Goal: Task Accomplishment & Management: Manage account settings

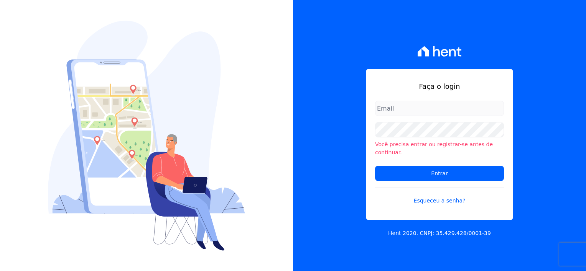
click at [388, 115] on input "email" at bounding box center [439, 108] width 129 height 15
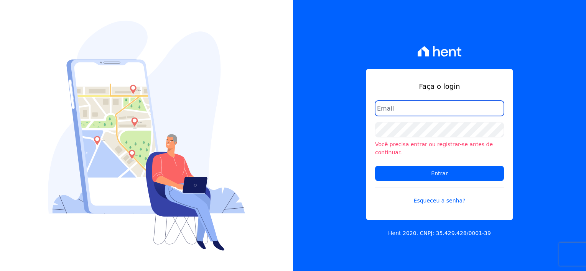
click at [405, 108] on input "email" at bounding box center [439, 108] width 129 height 15
type input "[EMAIL_ADDRESS][DOMAIN_NAME]"
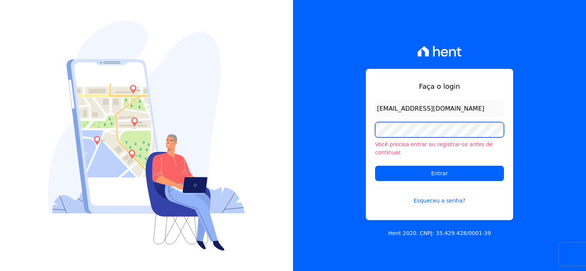
click at [327, 144] on div "Faça o login [EMAIL_ADDRESS][DOMAIN_NAME] Você precisa entrar ou registrar-se a…" at bounding box center [439, 135] width 293 height 271
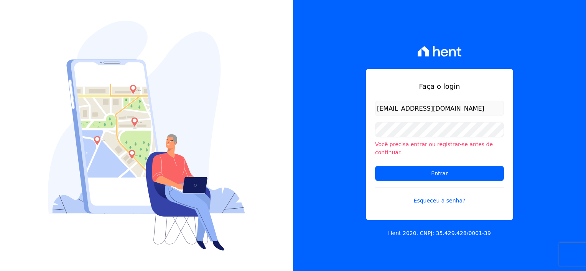
click at [373, 233] on div "Faça o login [EMAIL_ADDRESS][DOMAIN_NAME] Você precisa entrar ou registrar-se a…" at bounding box center [439, 135] width 293 height 271
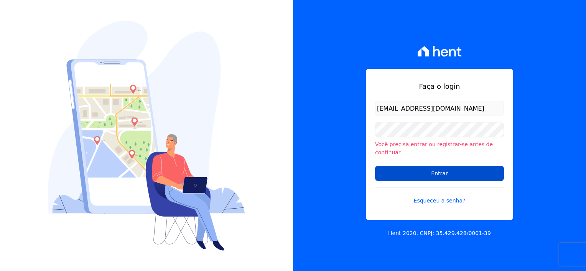
click at [434, 166] on input "Entrar" at bounding box center [439, 173] width 129 height 15
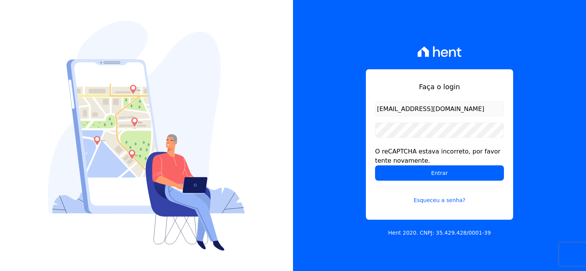
click at [364, 231] on div "Faça o login financeiro@flexinc.com.br O reCAPTCHA estava incorreto, por favor …" at bounding box center [439, 135] width 293 height 271
click at [395, 207] on form "financeiro@flexinc.com.br O reCAPTCHA estava incorreto, por favor tente novamen…" at bounding box center [439, 157] width 129 height 113
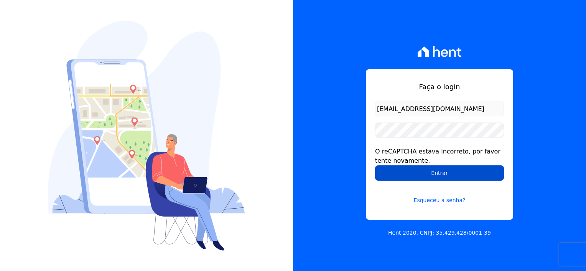
click at [438, 174] on input "Entrar" at bounding box center [439, 173] width 129 height 15
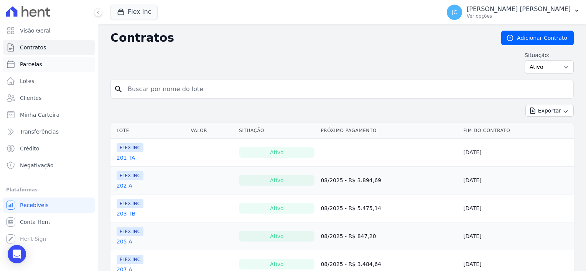
click at [33, 69] on link "Parcelas" at bounding box center [49, 64] width 92 height 15
select select
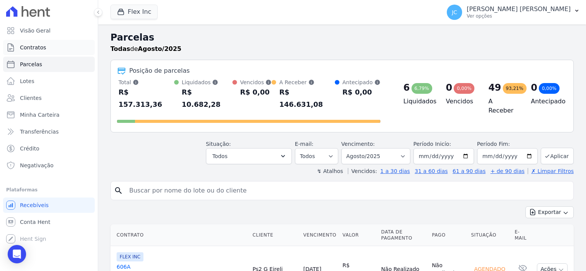
click at [33, 51] on span "Contratos" at bounding box center [33, 48] width 26 height 8
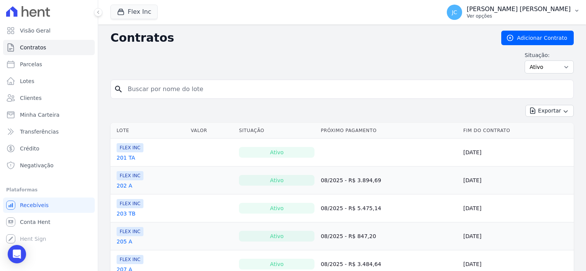
click at [512, 10] on p "[PERSON_NAME]" at bounding box center [518, 9] width 104 height 8
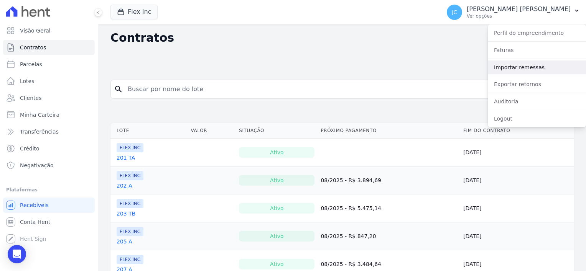
click at [516, 67] on link "Importar remessas" at bounding box center [536, 68] width 98 height 14
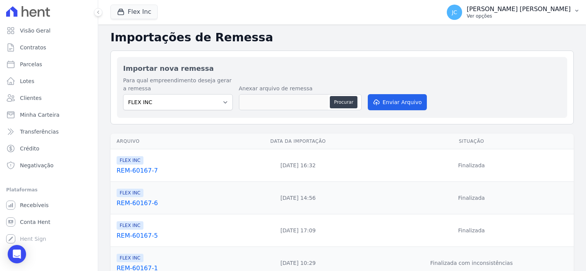
click at [530, 10] on p "[PERSON_NAME]" at bounding box center [518, 9] width 104 height 8
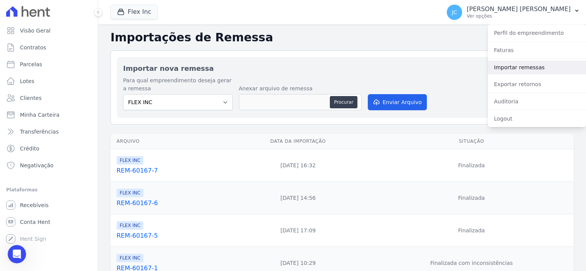
click at [511, 68] on link "Importar remessas" at bounding box center [536, 68] width 98 height 14
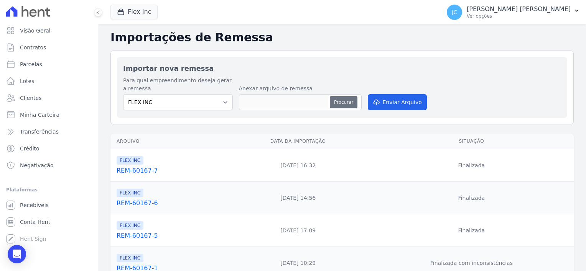
click at [350, 103] on button "Procurar" at bounding box center [344, 102] width 28 height 12
click at [350, 102] on button "Procurar" at bounding box center [344, 102] width 28 height 12
drag, startPoint x: 283, startPoint y: 101, endPoint x: 368, endPoint y: 70, distance: 90.3
click at [368, 70] on h2 "Importar nova remessa" at bounding box center [342, 68] width 438 height 10
click at [176, 100] on select "FLEX INC" at bounding box center [178, 102] width 110 height 16
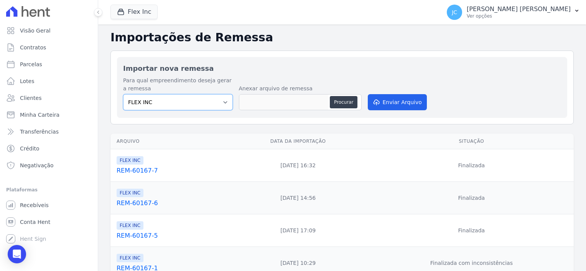
click at [176, 100] on select "FLEX INC" at bounding box center [178, 102] width 110 height 16
click at [333, 103] on button "Procurar" at bounding box center [344, 102] width 28 height 12
click at [343, 97] on button "Procurar" at bounding box center [344, 102] width 28 height 12
click at [343, 100] on button "Procurar" at bounding box center [344, 102] width 28 height 12
click at [340, 100] on button "Procurar" at bounding box center [344, 102] width 28 height 12
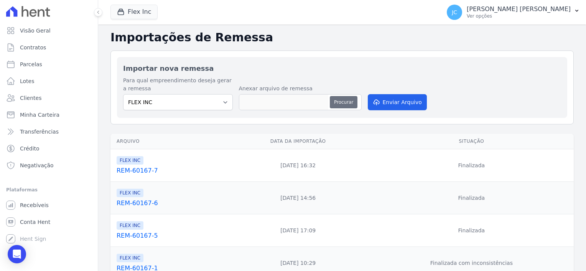
type input "REM-60167-8.txt"
click at [394, 101] on button "Enviar Arquivo" at bounding box center [397, 102] width 59 height 16
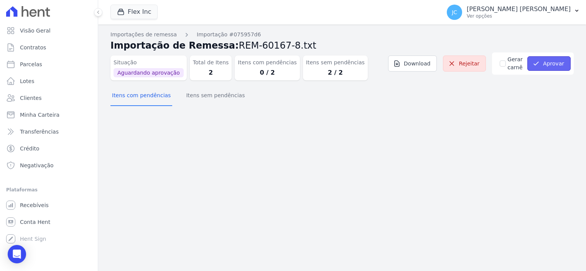
click at [543, 63] on button "Aprovar" at bounding box center [548, 63] width 43 height 15
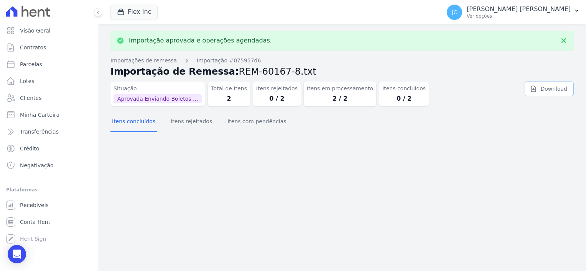
click at [540, 87] on link "Download" at bounding box center [548, 89] width 49 height 15
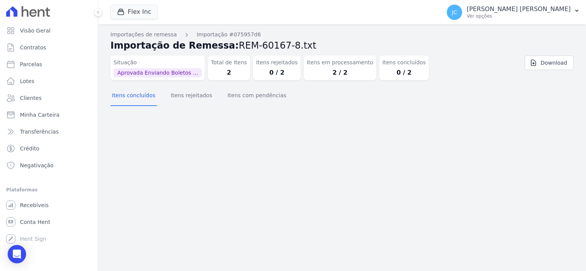
click at [360, 35] on nav "Importações de remessa Importação #075957d6" at bounding box center [341, 35] width 463 height 8
click at [25, 51] on span "Contratos" at bounding box center [33, 48] width 26 height 8
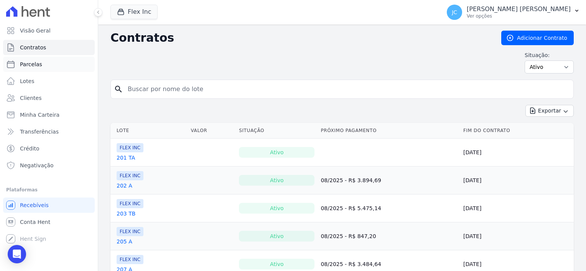
click at [25, 66] on span "Parcelas" at bounding box center [31, 65] width 22 height 8
select select
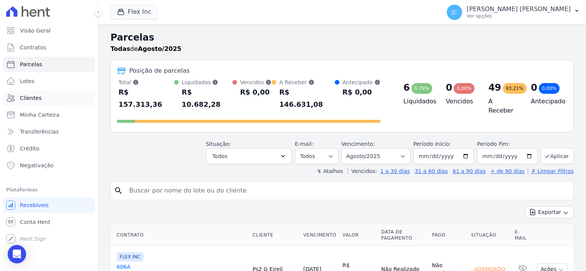
click at [34, 97] on span "Clientes" at bounding box center [30, 98] width 21 height 8
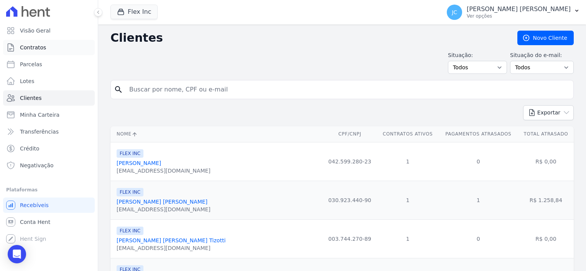
click at [27, 46] on span "Contratos" at bounding box center [33, 48] width 26 height 8
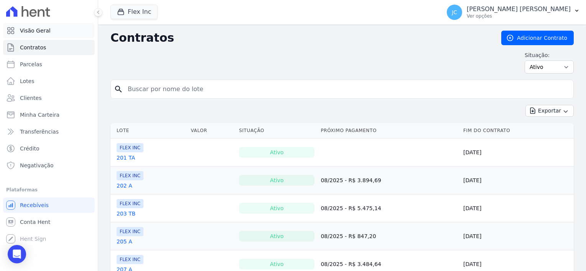
click at [33, 31] on span "Visão Geral" at bounding box center [35, 31] width 31 height 8
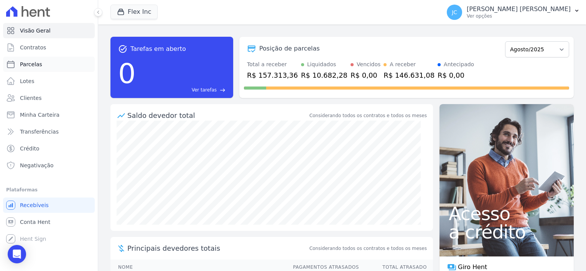
click at [23, 66] on span "Parcelas" at bounding box center [31, 65] width 22 height 8
select select
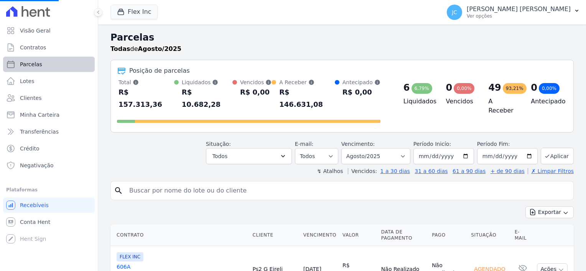
select select
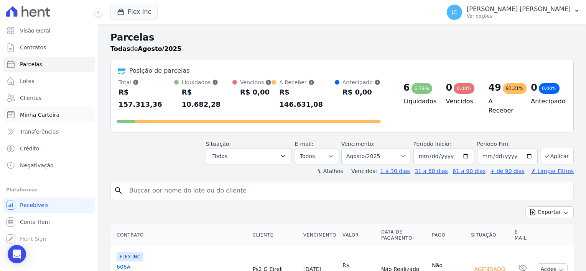
click at [29, 116] on span "Minha Carteira" at bounding box center [39, 115] width 39 height 8
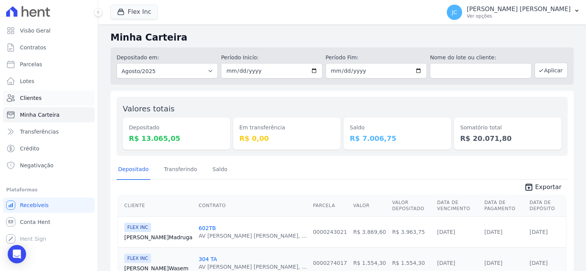
click at [26, 96] on span "Clientes" at bounding box center [30, 98] width 21 height 8
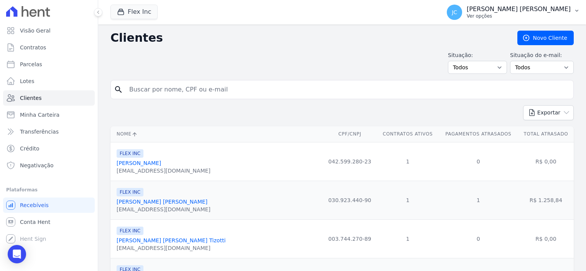
click at [528, 11] on p "[PERSON_NAME] [PERSON_NAME]" at bounding box center [518, 9] width 104 height 8
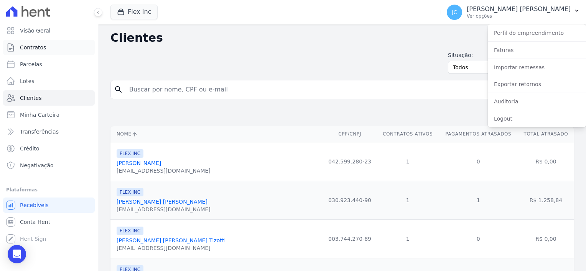
click at [44, 49] on link "Contratos" at bounding box center [49, 47] width 92 height 15
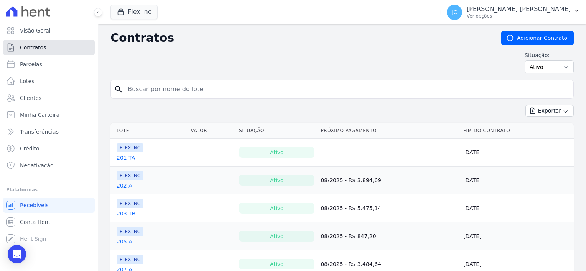
click at [25, 47] on span "Contratos" at bounding box center [33, 48] width 26 height 8
click at [37, 49] on span "Contratos" at bounding box center [33, 48] width 26 height 8
click at [23, 63] on span "Parcelas" at bounding box center [31, 65] width 22 height 8
select select
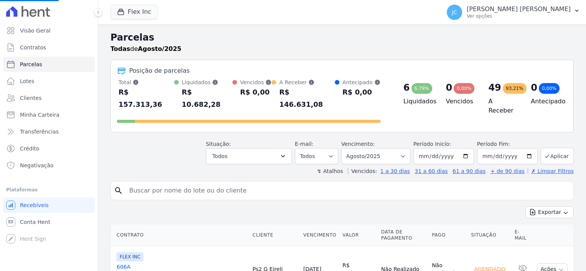
select select
click at [251, 148] on button "Todos" at bounding box center [249, 156] width 86 height 16
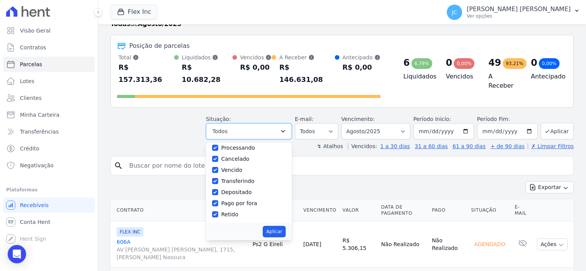
scroll to position [38, 0]
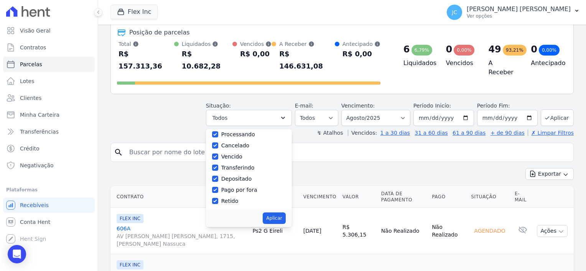
click at [343, 145] on input "search" at bounding box center [347, 152] width 445 height 15
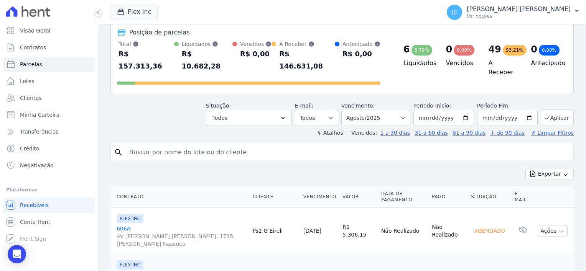
click at [164, 145] on input "search" at bounding box center [347, 152] width 445 height 15
type input "kleber"
click at [115, 148] on icon "search" at bounding box center [118, 152] width 9 height 9
click at [119, 148] on icon "search" at bounding box center [118, 152] width 9 height 9
click at [115, 148] on icon "search" at bounding box center [118, 152] width 9 height 9
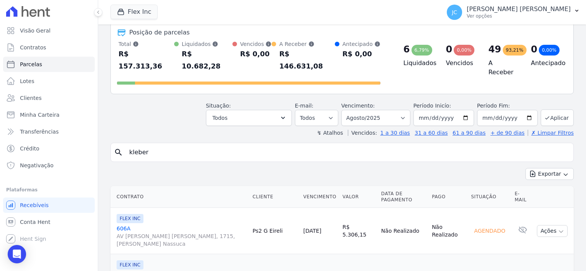
scroll to position [0, 0]
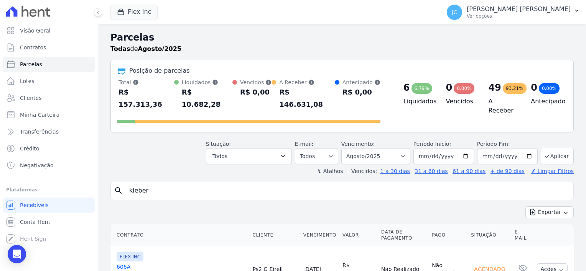
click at [115, 186] on icon "search" at bounding box center [118, 190] width 9 height 9
click at [553, 148] on button "Aplicar" at bounding box center [556, 156] width 33 height 16
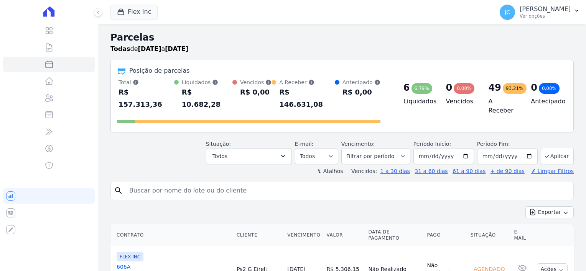
select select
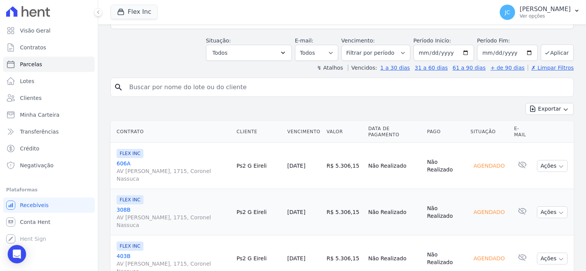
scroll to position [38, 0]
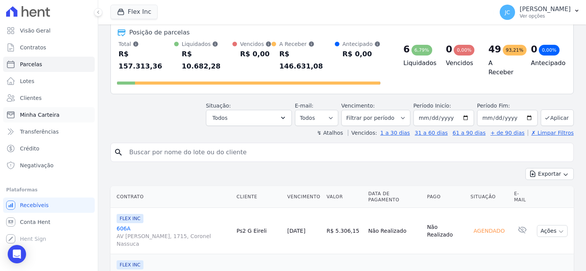
click at [44, 115] on span "Minha Carteira" at bounding box center [39, 115] width 39 height 8
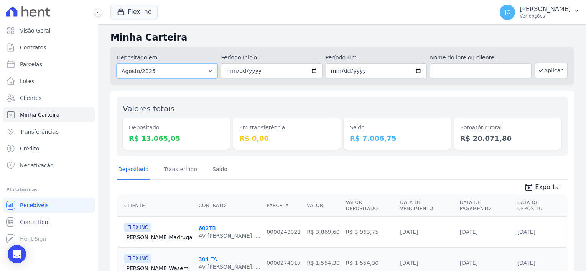
click at [149, 70] on select "Todos os meses Julho/2025 Agosto/2025 Setembro/2025 Outubro/2025 Novembro/2025 …" at bounding box center [167, 70] width 101 height 15
click at [31, 46] on span "Contratos" at bounding box center [33, 48] width 26 height 8
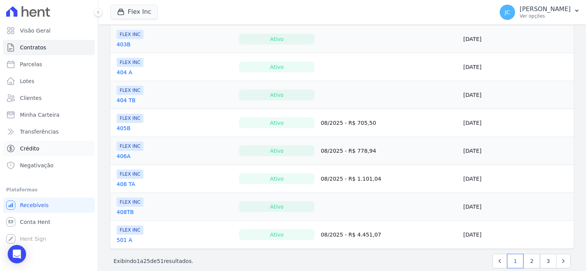
scroll to position [597, 0]
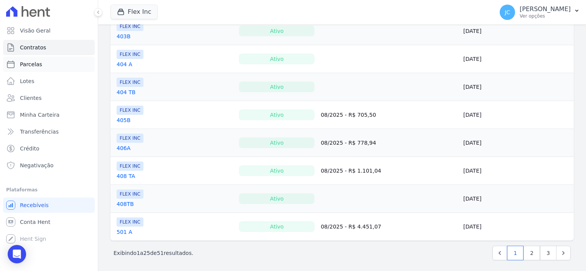
click at [28, 66] on span "Parcelas" at bounding box center [31, 65] width 22 height 8
select select
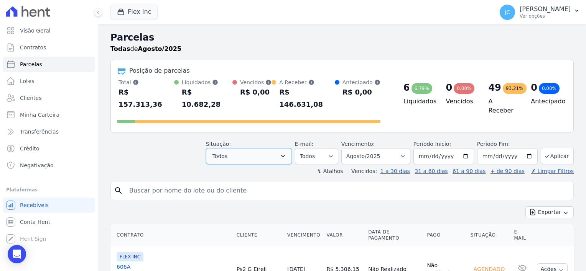
click at [256, 148] on button "Todos" at bounding box center [249, 156] width 86 height 16
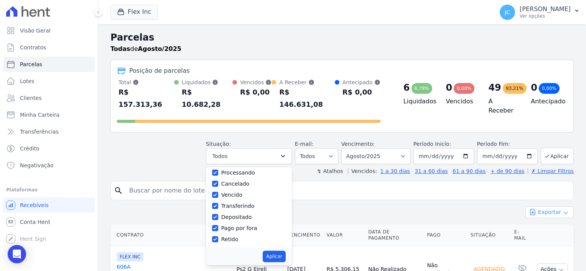
click at [547, 207] on button "Exportar" at bounding box center [549, 213] width 48 height 12
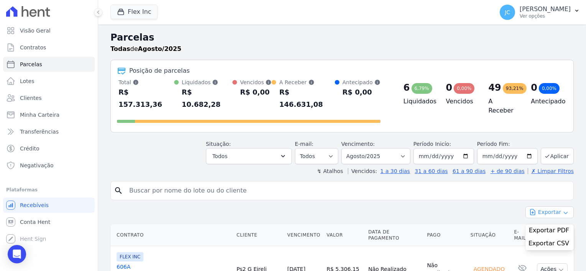
click at [547, 207] on button "Exportar" at bounding box center [549, 213] width 48 height 12
click at [317, 148] on select "Todos Lido Não-lido" at bounding box center [316, 156] width 43 height 16
click at [318, 148] on select "Todos Lido Não-lido" at bounding box center [316, 156] width 43 height 16
click at [353, 148] on select "Filtrar por período ──────── Todos os meses Julho/2025 Agosto/2025 Setembro/202…" at bounding box center [375, 156] width 69 height 16
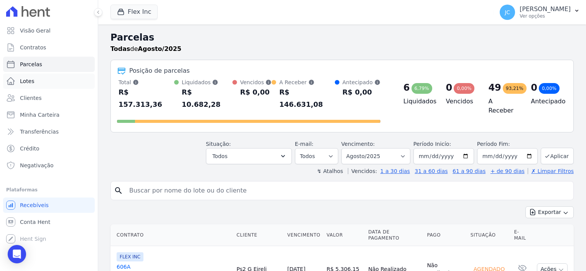
click at [27, 83] on span "Lotes" at bounding box center [27, 81] width 15 height 8
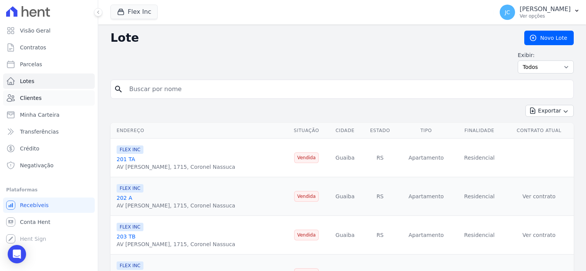
click at [9, 95] on icon at bounding box center [11, 98] width 8 height 7
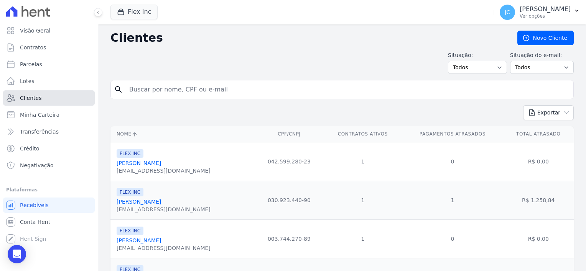
click at [36, 97] on span "Clientes" at bounding box center [30, 98] width 21 height 8
click at [158, 86] on input "search" at bounding box center [347, 89] width 445 height 15
click at [160, 92] on input "search" at bounding box center [347, 89] width 445 height 15
type input "kleber"
click at [114, 89] on icon "search" at bounding box center [118, 89] width 9 height 9
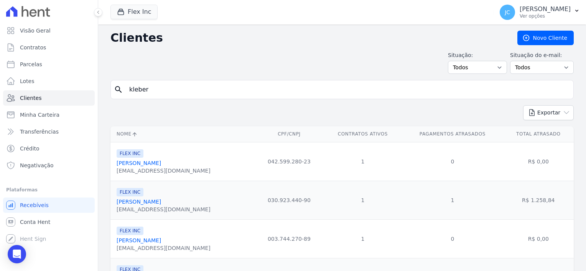
click at [116, 89] on icon "search" at bounding box center [118, 89] width 9 height 9
click at [474, 67] on select "Todos Adimplentes Inadimplentes" at bounding box center [477, 67] width 59 height 13
click at [160, 91] on input "kleber" at bounding box center [347, 89] width 445 height 15
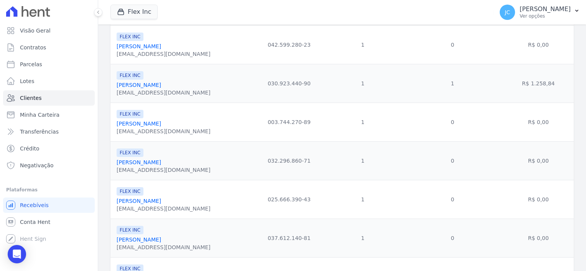
scroll to position [192, 0]
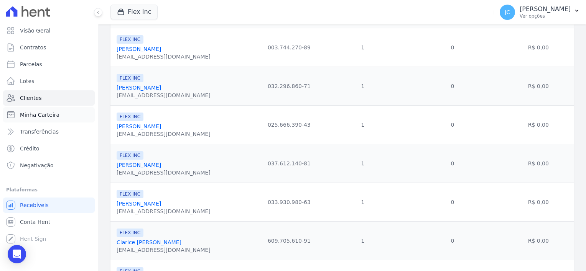
click at [49, 118] on span "Minha Carteira" at bounding box center [39, 115] width 39 height 8
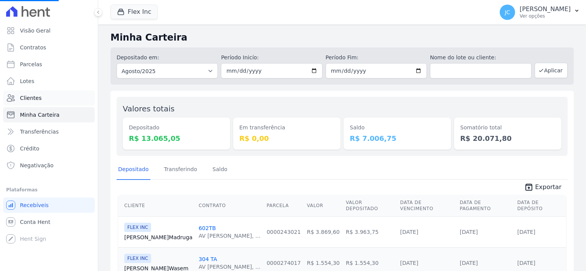
click at [35, 100] on span "Clientes" at bounding box center [30, 98] width 21 height 8
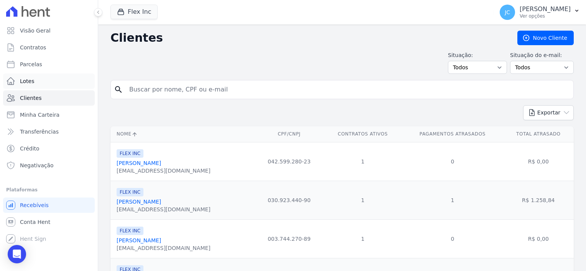
click at [25, 77] on span "Lotes" at bounding box center [27, 81] width 15 height 8
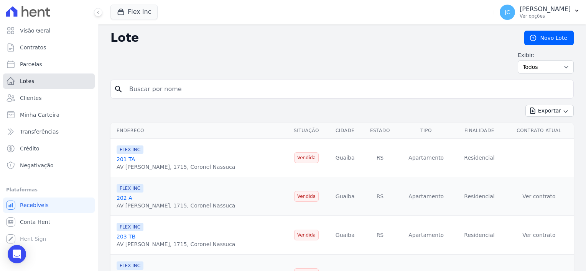
click at [31, 83] on span "Lotes" at bounding box center [27, 81] width 15 height 8
click at [24, 65] on span "Parcelas" at bounding box center [31, 65] width 22 height 8
select select
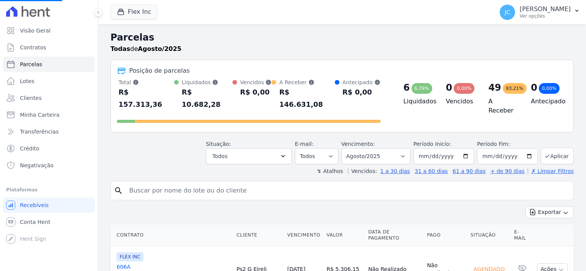
select select
click at [256, 148] on button "Todos" at bounding box center [249, 156] width 86 height 16
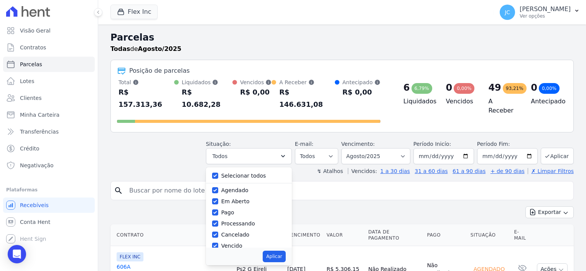
click at [249, 199] on label "Em Aberto" at bounding box center [235, 202] width 28 height 6
click at [218, 199] on input "Em Aberto" at bounding box center [215, 202] width 6 height 6
checkbox input "false"
click at [243, 187] on label "Agendado" at bounding box center [234, 190] width 27 height 6
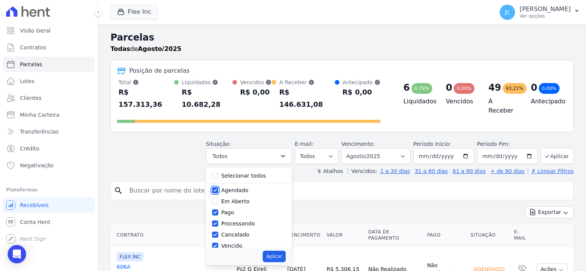
click at [218, 187] on input "Agendado" at bounding box center [215, 190] width 6 height 6
checkbox input "false"
click at [234, 210] on label "Pago" at bounding box center [227, 213] width 13 height 6
click at [218, 210] on input "Pago" at bounding box center [215, 213] width 6 height 6
checkbox input "false"
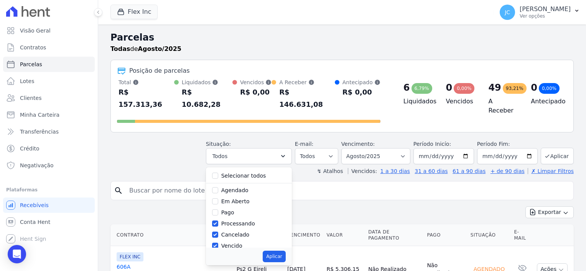
click at [236, 221] on label "Processando" at bounding box center [238, 224] width 34 height 6
click at [218, 221] on input "Processando" at bounding box center [215, 224] width 6 height 6
checkbox input "false"
click at [238, 232] on label "Cancelado" at bounding box center [235, 235] width 28 height 6
click at [218, 232] on input "Cancelado" at bounding box center [215, 235] width 6 height 6
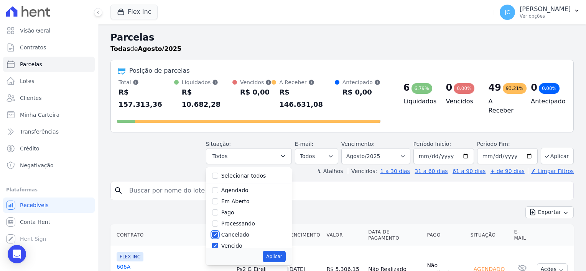
checkbox input "false"
click at [239, 243] on label "Vencido" at bounding box center [231, 246] width 21 height 6
click at [218, 243] on input "Vencido" at bounding box center [215, 246] width 6 height 6
checkbox input "false"
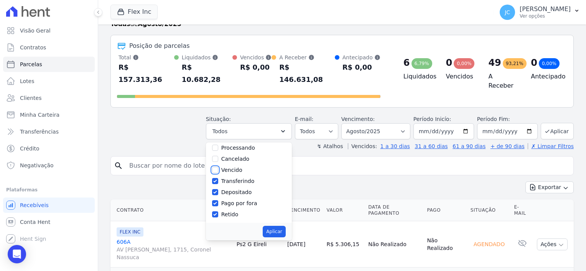
scroll to position [38, 0]
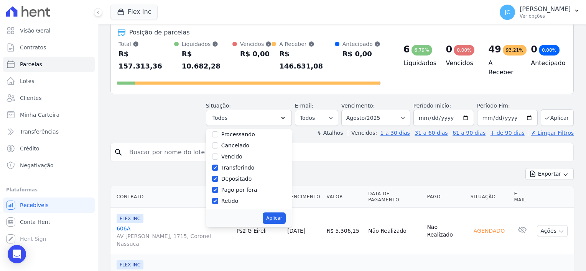
click at [241, 165] on label "Transferindo" at bounding box center [237, 168] width 33 height 6
click at [218, 165] on input "Transferindo" at bounding box center [215, 168] width 6 height 6
checkbox input "false"
click at [240, 176] on label "Depositado" at bounding box center [236, 179] width 31 height 6
click at [218, 176] on input "Depositado" at bounding box center [215, 179] width 6 height 6
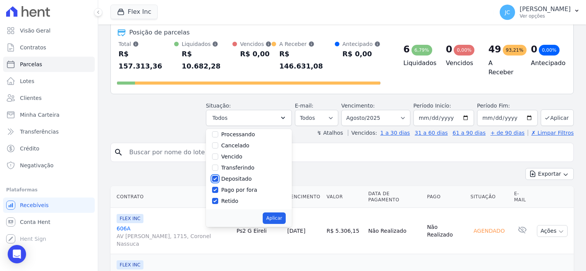
checkbox input "false"
click at [239, 187] on label "Pago por fora" at bounding box center [239, 190] width 36 height 6
click at [218, 187] on input "Pago por fora" at bounding box center [215, 190] width 6 height 6
checkbox input "false"
click at [238, 198] on label "Retido" at bounding box center [229, 201] width 17 height 6
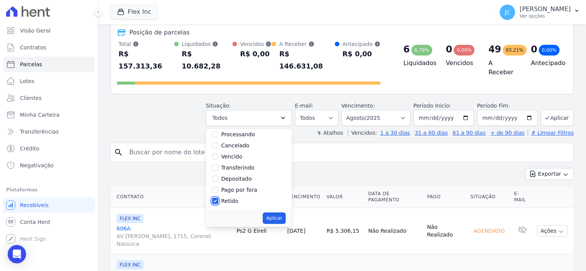
click at [218, 198] on input "Retido" at bounding box center [215, 201] width 6 height 6
checkbox input "false"
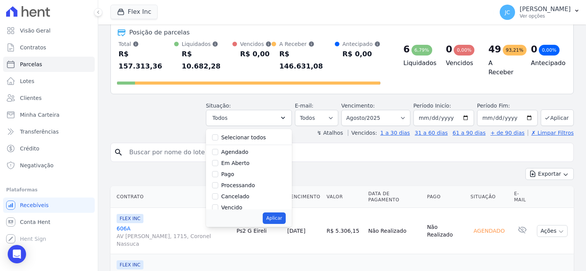
click at [237, 160] on label "Em Aberto" at bounding box center [235, 163] width 28 height 6
click at [218, 160] on input "Em Aberto" at bounding box center [215, 163] width 6 height 6
checkbox input "true"
click at [281, 213] on button "Aplicar" at bounding box center [274, 218] width 23 height 11
select select "pending"
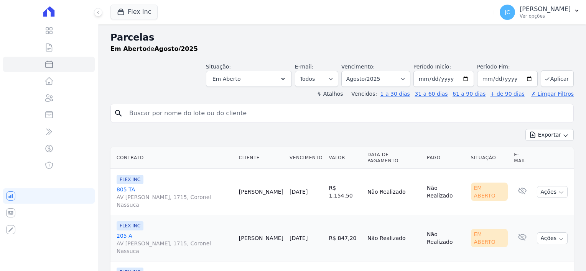
select select
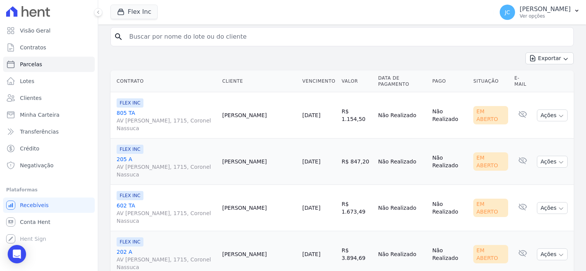
scroll to position [115, 0]
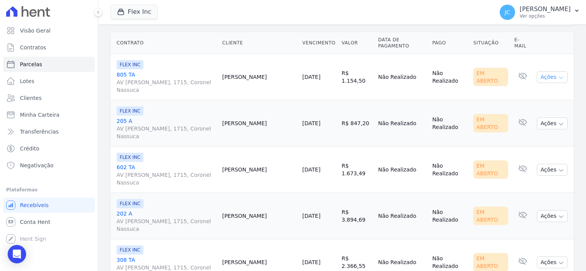
click at [549, 74] on button "Ações" at bounding box center [552, 77] width 31 height 12
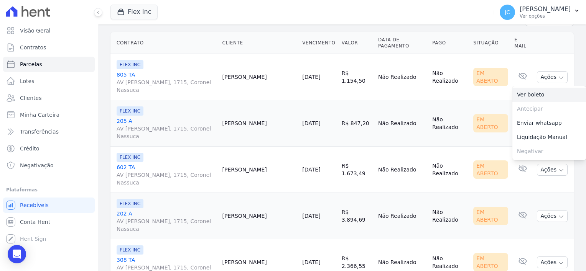
click at [527, 98] on link "Ver boleto" at bounding box center [549, 95] width 74 height 14
click at [549, 74] on button "Ações" at bounding box center [552, 77] width 31 height 12
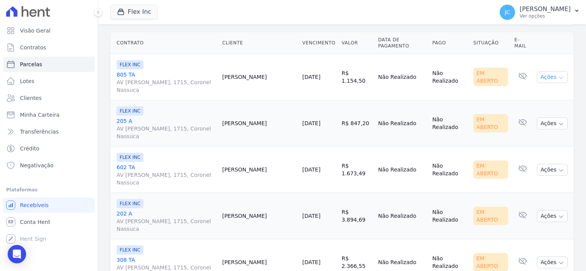
click at [549, 74] on button "Ações" at bounding box center [552, 77] width 31 height 12
click at [128, 64] on span "FLEX INC" at bounding box center [130, 64] width 27 height 9
click at [128, 72] on link "805 TA AV LOURIVAL LUIZ DA CUNHA, 1715, Coronel Nassuca" at bounding box center [166, 82] width 99 height 23
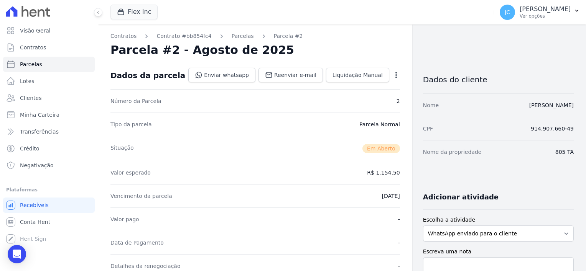
click at [392, 75] on icon "button" at bounding box center [396, 75] width 8 height 8
click at [363, 99] on link "Cancelar Cobrança" at bounding box center [362, 99] width 67 height 14
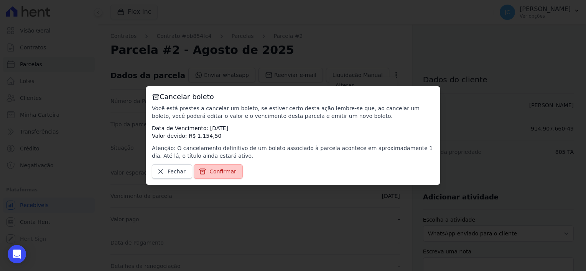
click at [217, 172] on span "Confirmar" at bounding box center [222, 172] width 27 height 8
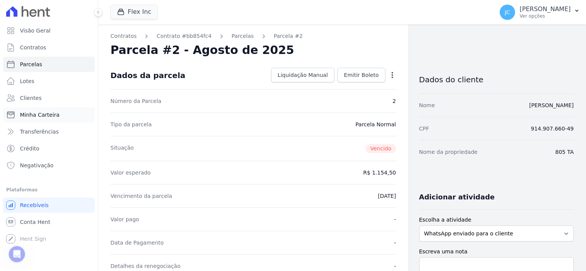
click at [38, 117] on span "Minha Carteira" at bounding box center [39, 115] width 39 height 8
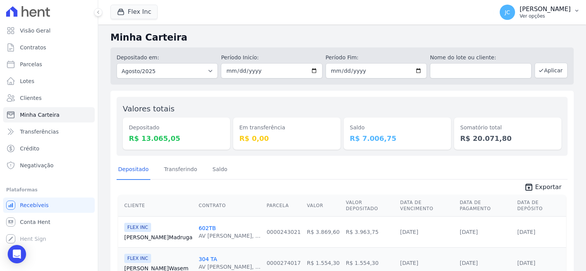
click at [546, 7] on p "[PERSON_NAME]" at bounding box center [544, 9] width 51 height 8
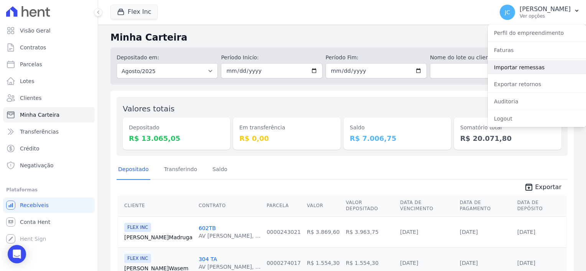
click at [513, 69] on link "Importar remessas" at bounding box center [536, 68] width 98 height 14
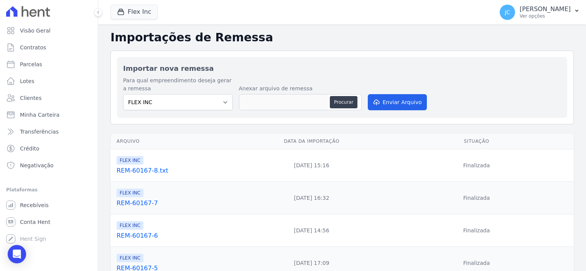
click at [358, 101] on div "Procurar" at bounding box center [300, 102] width 123 height 16
click at [350, 101] on button "Procurar" at bounding box center [344, 102] width 28 height 12
click at [340, 102] on button "Procurar" at bounding box center [344, 102] width 28 height 12
type input "REM-60167-9 (1)...1.txt"
click at [389, 103] on button "Enviar Arquivo" at bounding box center [397, 102] width 59 height 16
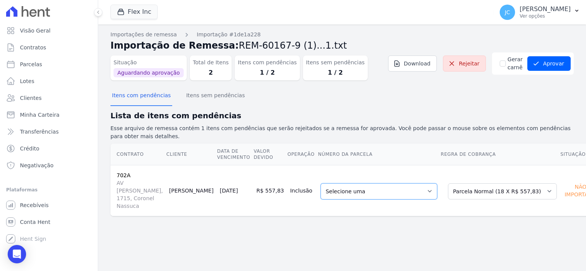
click at [326, 185] on select "Selecione uma 2 - [DATE] - R$ 552,80 - Agendado 4 - [DATE] - R$ 557,83 - Agenda…" at bounding box center [378, 192] width 117 height 16
click at [322, 208] on div "Importações de remessa Importação #1de1a228 Importação de Remessa: REM-60167-9 …" at bounding box center [341, 130] width 463 height 198
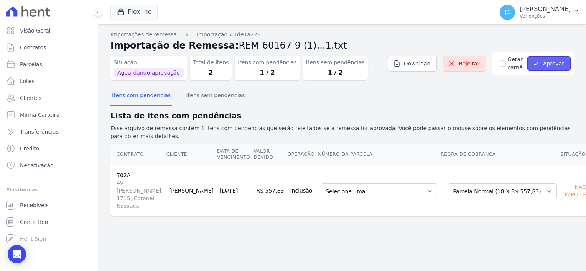
click at [564, 65] on button "Aprovar" at bounding box center [548, 63] width 43 height 15
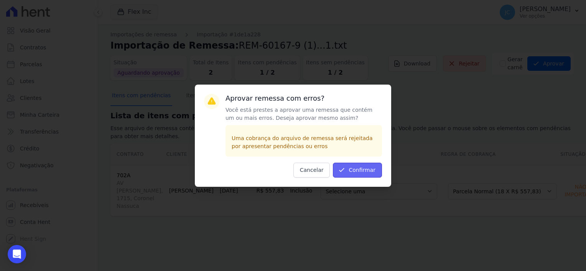
click at [373, 167] on button "Confirmar" at bounding box center [357, 170] width 49 height 15
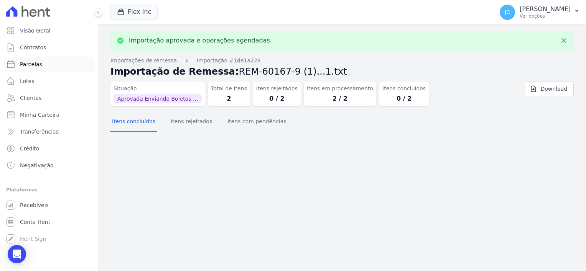
click at [25, 64] on span "Parcelas" at bounding box center [31, 65] width 22 height 8
select select
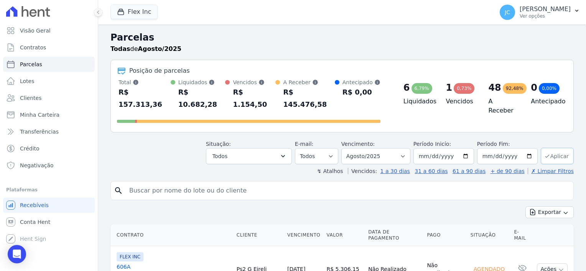
click at [553, 148] on button "Aplicar" at bounding box center [556, 156] width 33 height 16
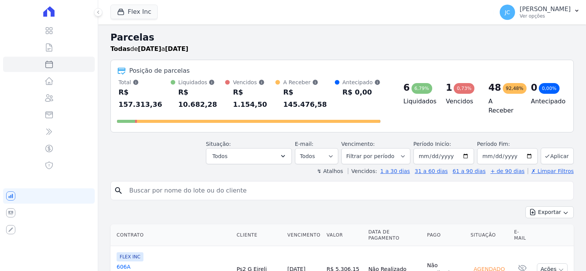
select select
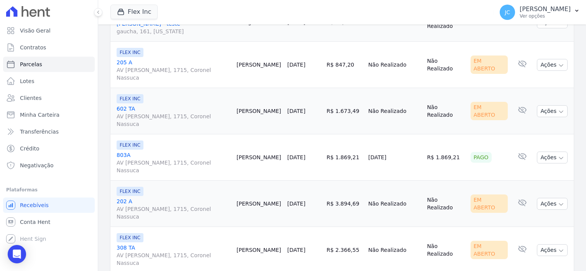
scroll to position [1030, 0]
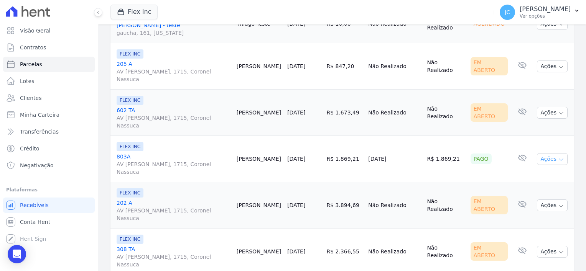
click at [558, 157] on icon "button" at bounding box center [561, 160] width 6 height 6
click at [283, 136] on td "[PERSON_NAME]" at bounding box center [258, 159] width 51 height 46
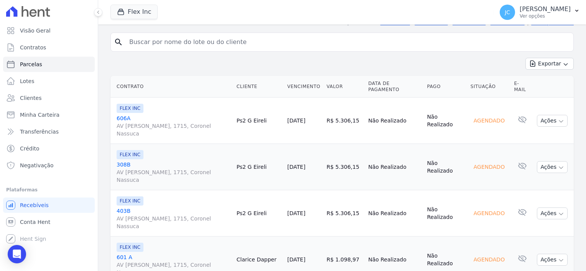
scroll to position [0, 0]
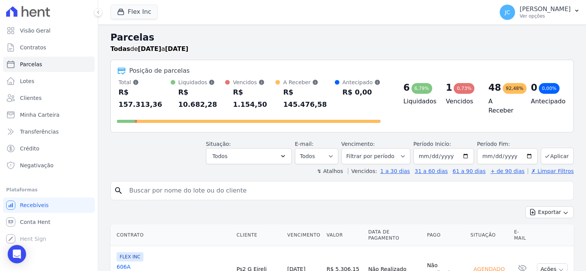
click at [184, 183] on input "search" at bounding box center [347, 190] width 445 height 15
click at [119, 186] on icon "search" at bounding box center [118, 190] width 9 height 9
click at [114, 186] on icon "search" at bounding box center [118, 190] width 9 height 9
click at [115, 186] on icon "search" at bounding box center [118, 190] width 9 height 9
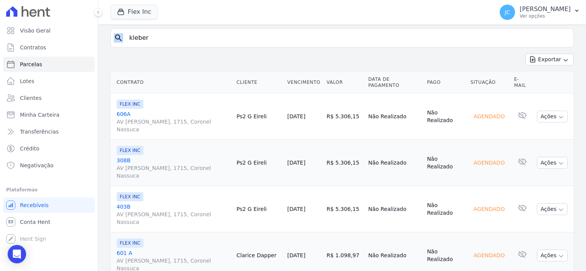
scroll to position [77, 0]
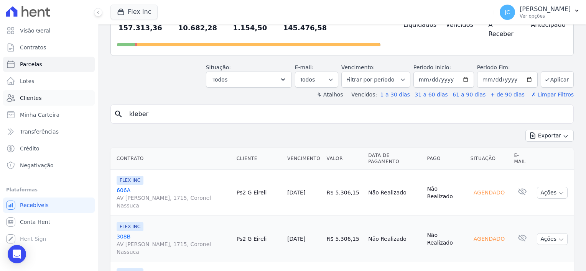
drag, startPoint x: 156, startPoint y: 104, endPoint x: 67, endPoint y: 105, distance: 89.3
click at [67, 105] on div "Visão Geral Contratos Parcelas Lotes Clientes Minha Carteira Transferências Cré…" at bounding box center [293, 135] width 586 height 271
type input "kleber"
click at [117, 187] on link "606A AV LOURIVAL LUIZ DA CUNHA, 1715, Coronel Nassuca" at bounding box center [174, 198] width 114 height 23
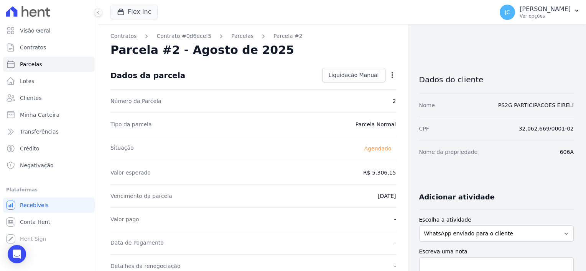
click at [479, 46] on div "Contratos Contrato #0d6ecef5 Parcelas Parcela #2 Parcela #2 - Agosto de 2025 Da…" at bounding box center [335, 271] width 475 height 493
click at [459, 47] on div "Contratos Contrato #0d6ecef5 Parcelas Parcela #2 Parcela #2 - Agosto de 2025 Da…" at bounding box center [335, 271] width 475 height 493
click at [33, 67] on span "Parcelas" at bounding box center [31, 65] width 22 height 8
select select
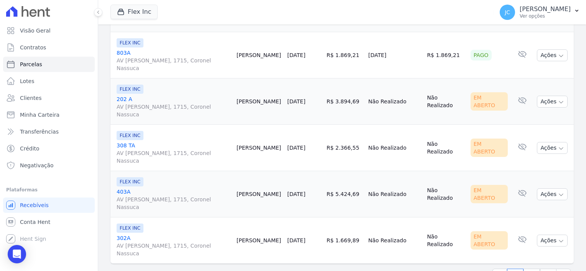
scroll to position [1145, 0]
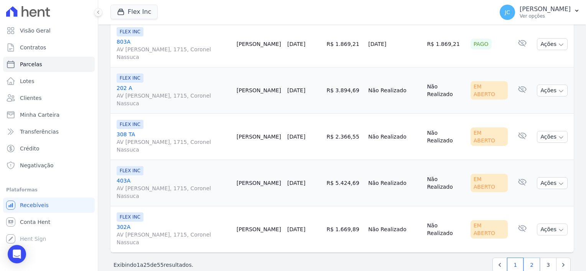
click at [530, 258] on link "2" at bounding box center [531, 265] width 16 height 15
select select
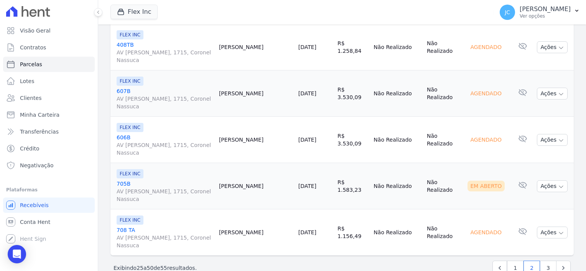
scroll to position [1153, 0]
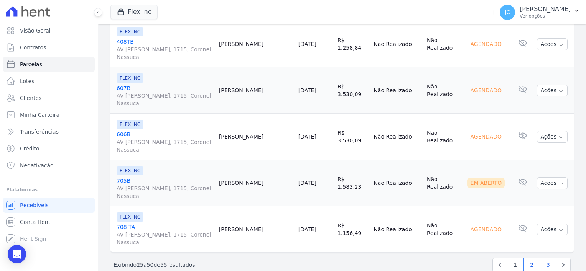
click at [540, 258] on link "3" at bounding box center [548, 265] width 16 height 15
select select
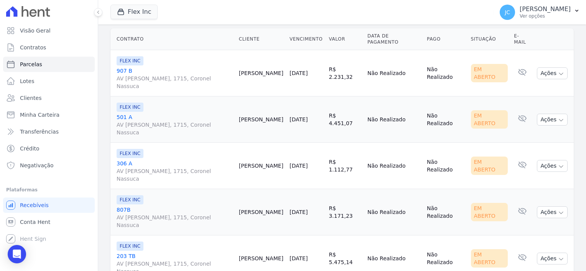
scroll to position [227, 0]
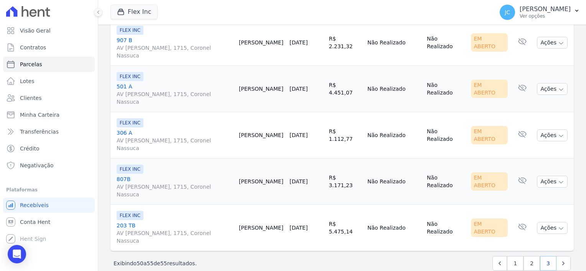
click at [544, 256] on link "3" at bounding box center [548, 263] width 16 height 15
select select
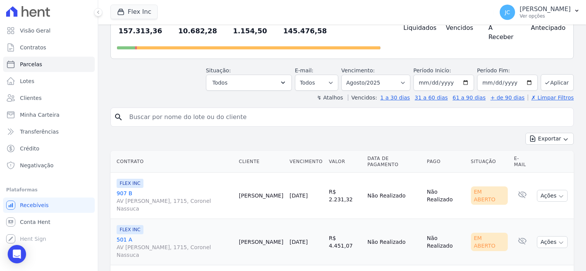
scroll to position [0, 0]
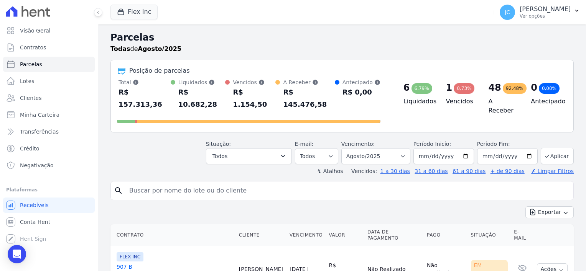
click at [144, 183] on input "search" at bounding box center [347, 190] width 445 height 15
type input "kleber"
click at [115, 186] on icon "search" at bounding box center [118, 190] width 9 height 9
click at [555, 148] on button "Aplicar" at bounding box center [556, 156] width 33 height 16
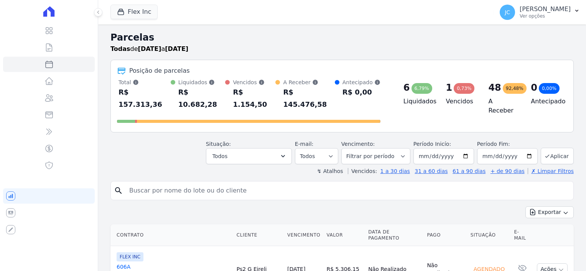
select select
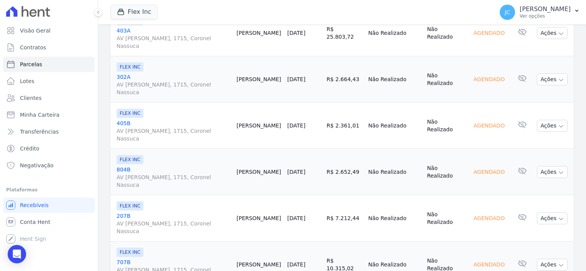
scroll to position [498, 0]
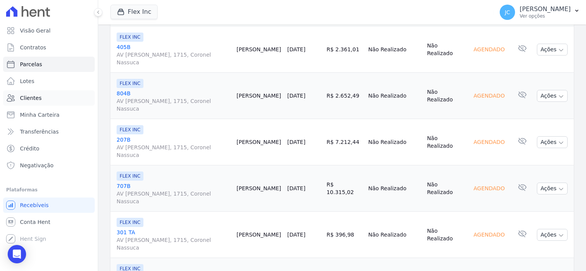
click at [23, 95] on span "Clientes" at bounding box center [30, 98] width 21 height 8
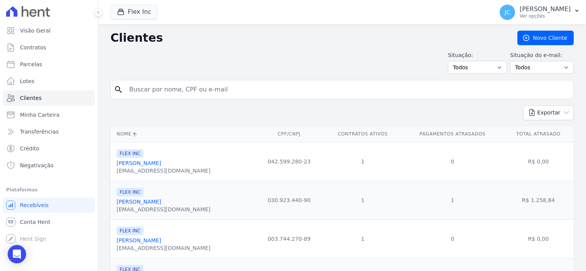
click at [27, 103] on link "Clientes" at bounding box center [49, 97] width 92 height 15
click at [159, 89] on input "search" at bounding box center [347, 89] width 445 height 15
type input "kleber"
click at [115, 89] on icon "search" at bounding box center [118, 89] width 9 height 9
click at [481, 62] on select "Todos Adimplentes Inadimplentes" at bounding box center [477, 67] width 59 height 13
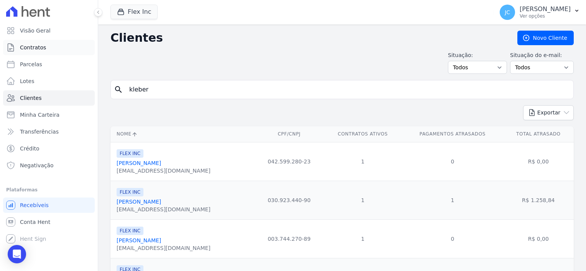
click at [31, 48] on span "Contratos" at bounding box center [33, 48] width 26 height 8
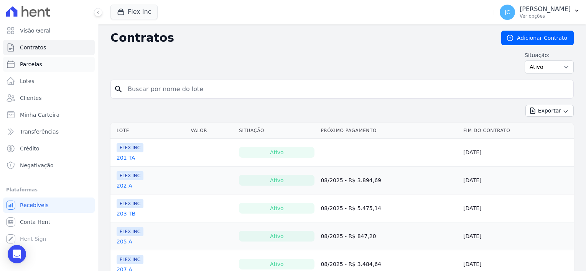
click at [33, 67] on span "Parcelas" at bounding box center [31, 65] width 22 height 8
select select
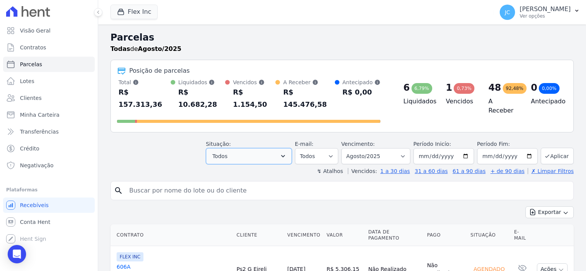
click at [264, 148] on button "Todos" at bounding box center [249, 156] width 86 height 16
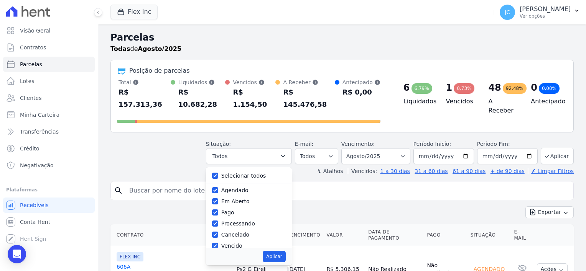
click at [244, 187] on label "Agendado" at bounding box center [234, 190] width 27 height 6
click at [218, 187] on input "Agendado" at bounding box center [215, 190] width 6 height 6
checkbox input "false"
click at [240, 207] on div "Pago" at bounding box center [249, 212] width 74 height 11
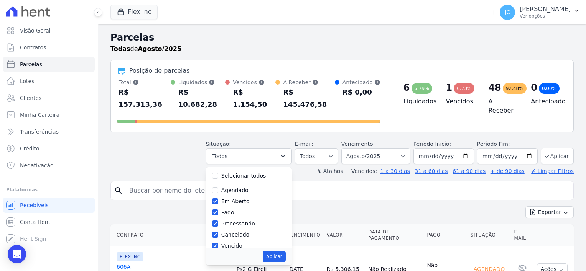
click at [234, 209] on div "Pago" at bounding box center [227, 213] width 13 height 8
click at [234, 210] on label "Pago" at bounding box center [227, 213] width 13 height 6
click at [218, 210] on input "Pago" at bounding box center [215, 213] width 6 height 6
checkbox input "false"
click at [231, 221] on label "Processando" at bounding box center [238, 224] width 34 height 6
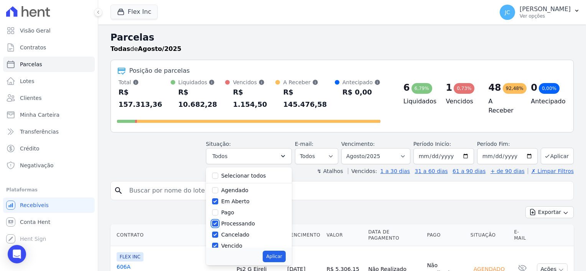
click at [218, 221] on input "Processando" at bounding box center [215, 224] width 6 height 6
checkbox input "false"
click at [235, 232] on label "Cancelado" at bounding box center [235, 235] width 28 height 6
click at [218, 232] on input "Cancelado" at bounding box center [215, 235] width 6 height 6
checkbox input "false"
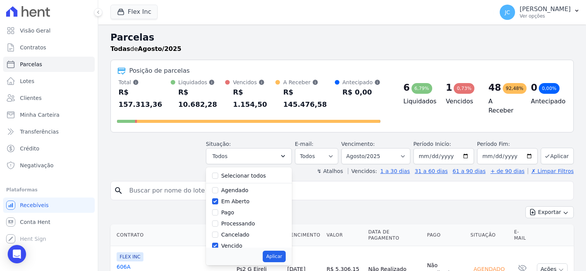
click at [239, 243] on label "Vencido" at bounding box center [231, 246] width 21 height 6
click at [218, 243] on input "Vencido" at bounding box center [215, 246] width 6 height 6
checkbox input "false"
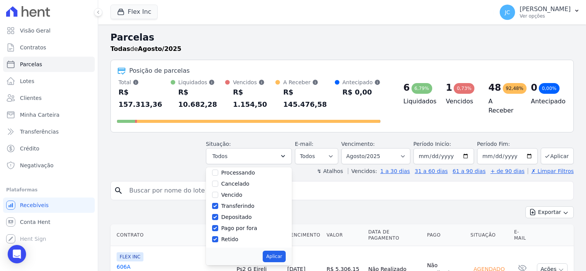
click at [248, 203] on label "Transferindo" at bounding box center [237, 206] width 33 height 6
click at [218, 203] on input "Transferindo" at bounding box center [215, 206] width 6 height 6
checkbox input "false"
click at [242, 214] on label "Depositado" at bounding box center [236, 217] width 31 height 6
click at [218, 214] on input "Depositado" at bounding box center [215, 217] width 6 height 6
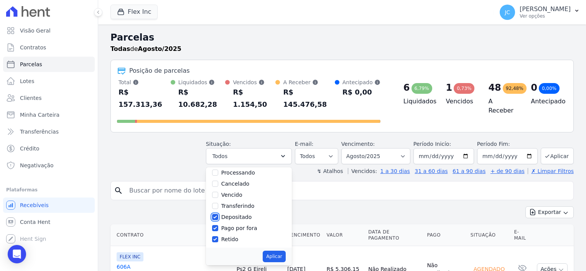
checkbox input "false"
click at [235, 225] on label "Pago por fora" at bounding box center [239, 228] width 36 height 6
click at [218, 225] on input "Pago por fora" at bounding box center [215, 228] width 6 height 6
checkbox input "false"
click at [235, 236] on label "Retido" at bounding box center [229, 239] width 17 height 6
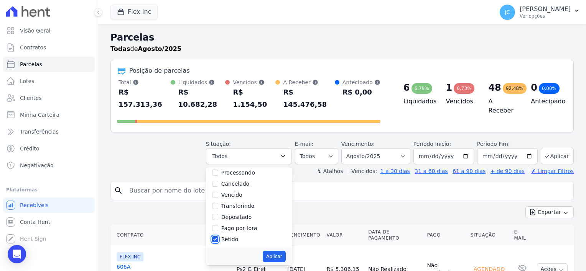
click at [218, 236] on input "Retido" at bounding box center [215, 239] width 6 height 6
checkbox input "false"
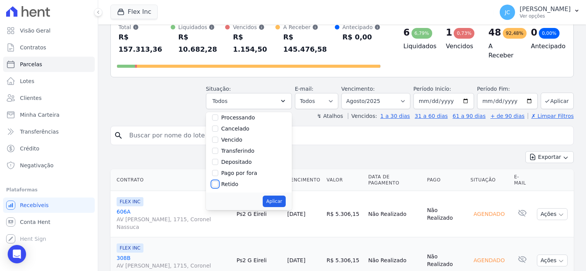
scroll to position [153, 0]
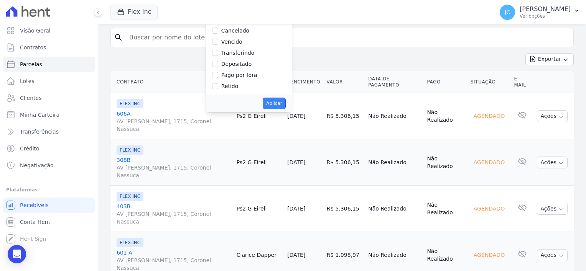
click at [279, 98] on button "Aplicar" at bounding box center [274, 103] width 23 height 11
select select "pending"
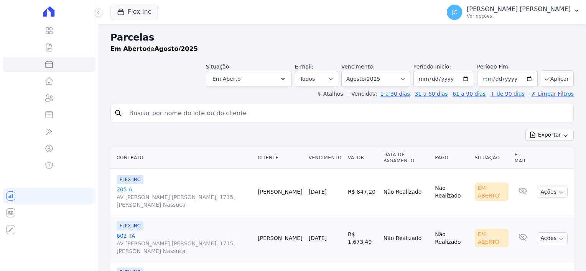
select select
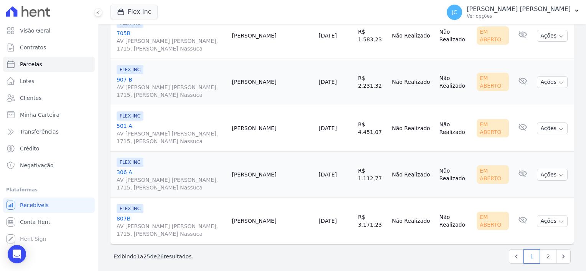
scroll to position [1088, 0]
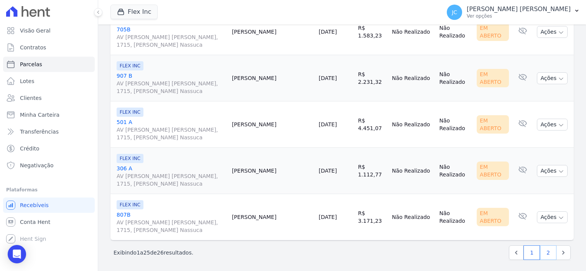
click at [541, 250] on link "2" at bounding box center [548, 253] width 16 height 15
select select
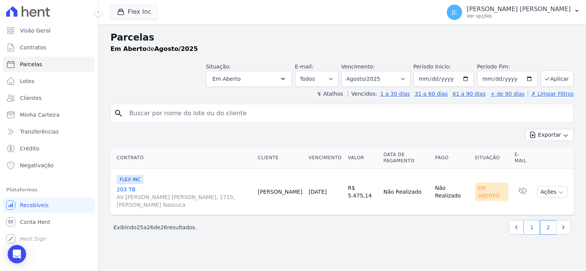
click at [536, 220] on link "1" at bounding box center [531, 227] width 16 height 15
select select
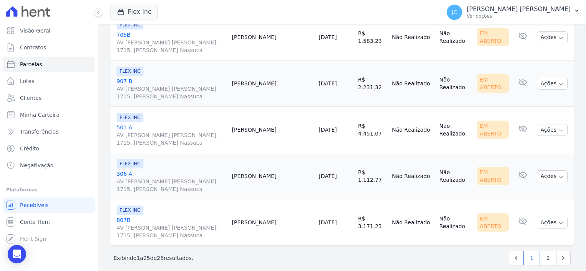
scroll to position [1088, 0]
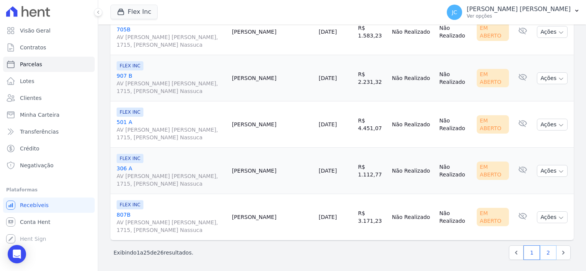
click at [545, 253] on link "2" at bounding box center [548, 253] width 16 height 15
select select
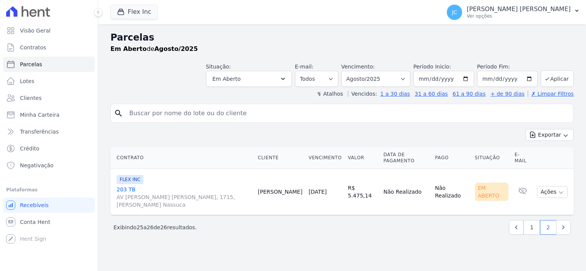
select select
click at [366, 80] on select "Filtrar por período ──────── Todos os meses Julho/2025 Agosto/2025 Setembro/202…" at bounding box center [375, 79] width 69 height 16
select select "09/2025"
click at [353, 71] on select "Filtrar por período ──────── Todos os meses Julho/2025 Agosto/2025 Setembro/202…" at bounding box center [375, 79] width 69 height 16
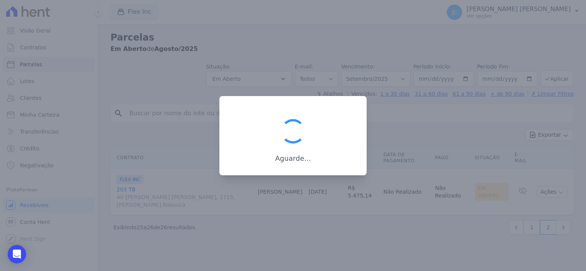
click at [372, 135] on div at bounding box center [293, 135] width 586 height 271
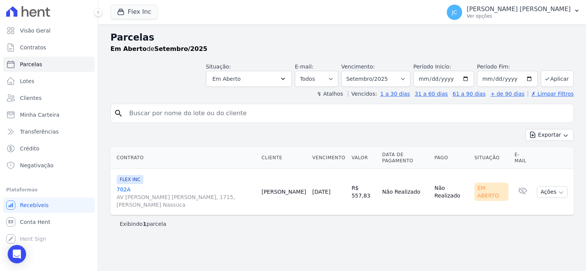
select select
click at [382, 78] on select "Filtrar por período ──────── Todos os meses Julho/2025 Agosto/2025 Setembro/202…" at bounding box center [375, 79] width 69 height 16
select select "08/2025"
click at [353, 71] on select "Filtrar por período ──────── Todos os meses Julho/2025 Agosto/2025 Setembro/202…" at bounding box center [375, 79] width 69 height 16
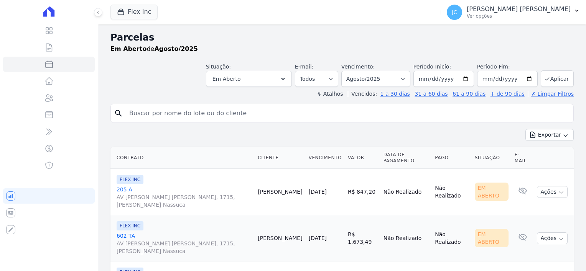
select select
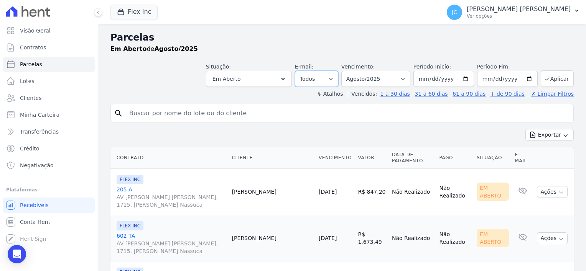
click at [326, 81] on select "Todos Lido Não-lido" at bounding box center [316, 79] width 43 height 16
click at [552, 76] on button "Aplicar" at bounding box center [556, 79] width 33 height 16
select select
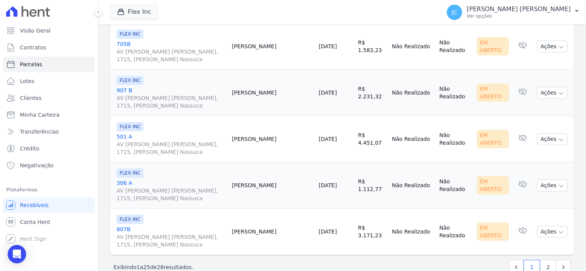
scroll to position [1088, 0]
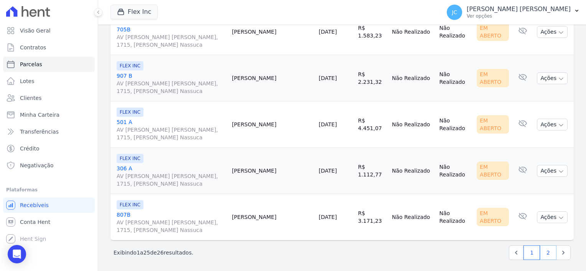
click at [545, 250] on link "2" at bounding box center [548, 253] width 16 height 15
select select
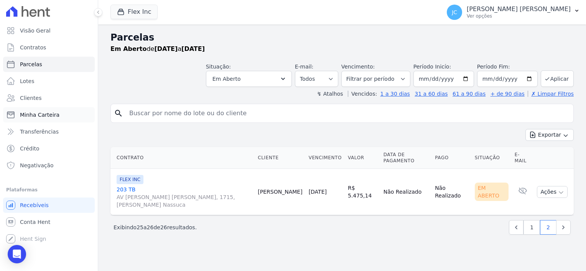
click at [36, 118] on span "Minha Carteira" at bounding box center [39, 115] width 39 height 8
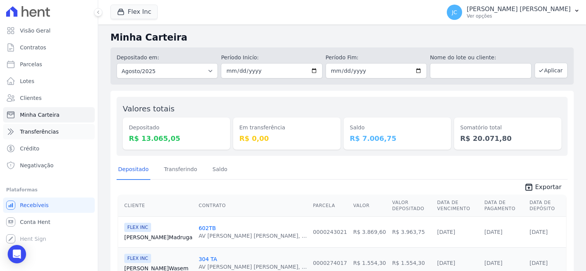
click at [39, 134] on span "Transferências" at bounding box center [39, 132] width 39 height 8
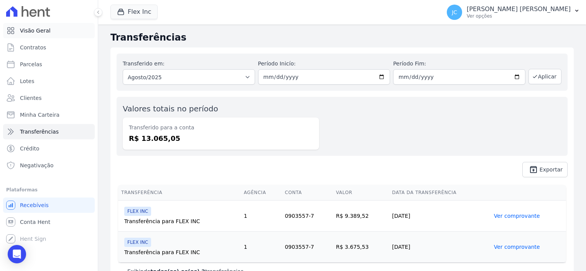
click at [22, 28] on span "Visão Geral" at bounding box center [35, 31] width 31 height 8
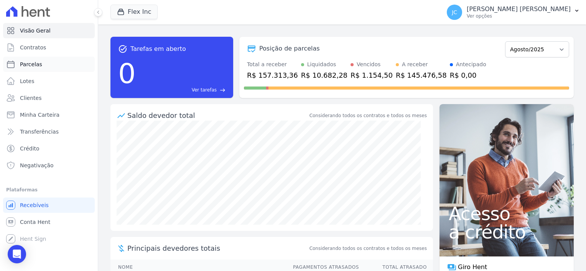
click at [20, 66] on link "Parcelas" at bounding box center [49, 64] width 92 height 15
select select
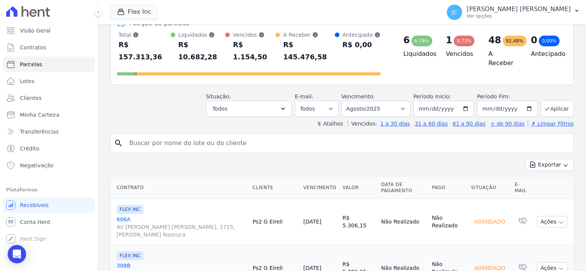
scroll to position [77, 0]
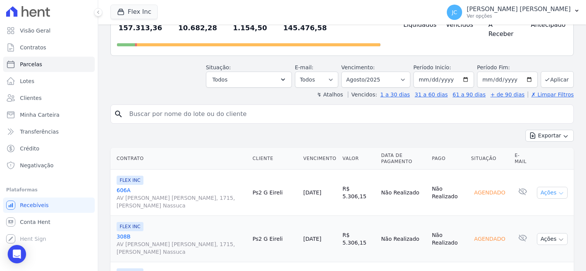
click at [544, 187] on button "Ações" at bounding box center [552, 193] width 31 height 12
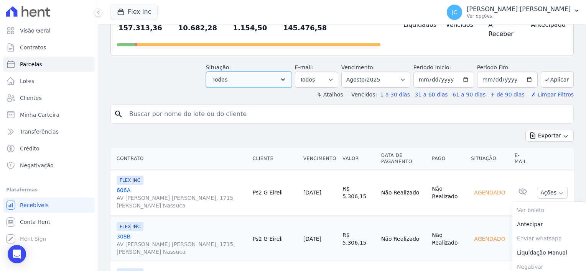
click at [258, 72] on button "Todos" at bounding box center [249, 80] width 86 height 16
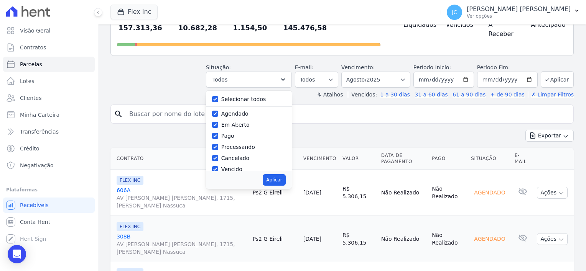
click at [247, 111] on label "Agendado" at bounding box center [234, 114] width 27 height 6
click at [218, 111] on input "Agendado" at bounding box center [215, 114] width 6 height 6
checkbox input "false"
click at [241, 111] on label "Agendado" at bounding box center [234, 114] width 27 height 6
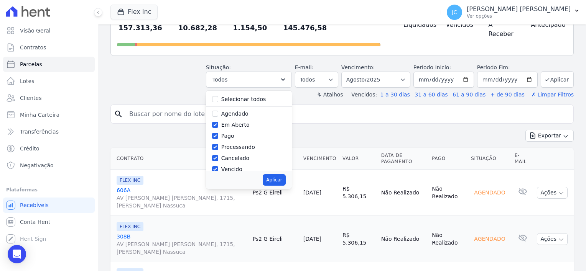
click at [218, 111] on input "Agendado" at bounding box center [215, 114] width 6 height 6
checkbox input "true"
click at [236, 122] on label "Em Aberto" at bounding box center [235, 125] width 28 height 6
click at [218, 122] on input "Em Aberto" at bounding box center [215, 125] width 6 height 6
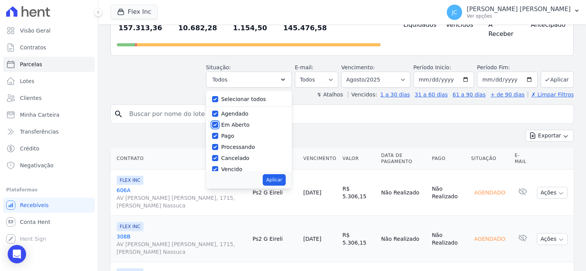
checkbox input "false"
click at [234, 133] on label "Pago" at bounding box center [227, 136] width 13 height 6
click at [218, 133] on input "Pago" at bounding box center [215, 136] width 6 height 6
checkbox input "false"
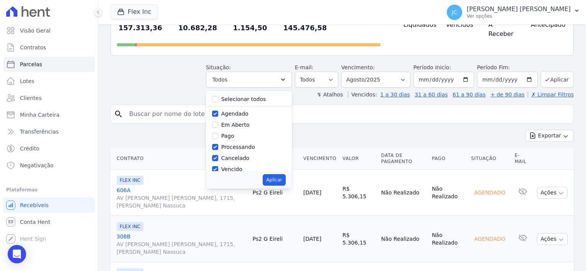
click at [235, 144] on label "Processando" at bounding box center [238, 147] width 34 height 6
click at [218, 144] on input "Processando" at bounding box center [215, 147] width 6 height 6
checkbox input "false"
click at [234, 155] on label "Cancelado" at bounding box center [235, 158] width 28 height 6
click at [218, 155] on input "Cancelado" at bounding box center [215, 158] width 6 height 6
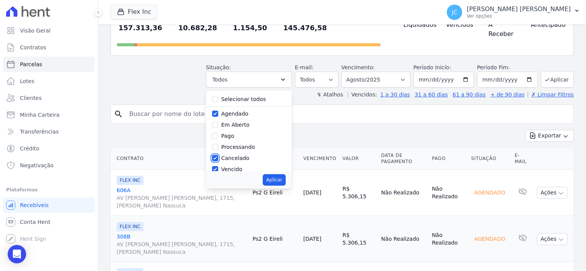
checkbox input "false"
click at [235, 166] on label "Vencido" at bounding box center [231, 169] width 21 height 6
click at [218, 166] on input "Vencido" at bounding box center [215, 169] width 6 height 6
checkbox input "false"
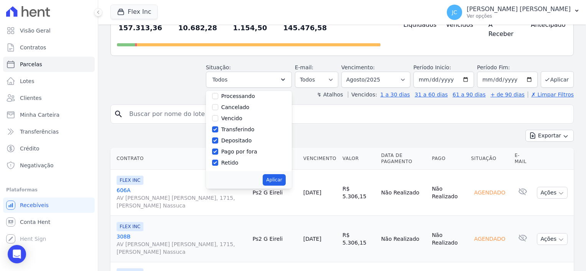
click at [244, 126] on label "Transferindo" at bounding box center [237, 129] width 33 height 6
click at [218, 126] on input "Transferindo" at bounding box center [215, 129] width 6 height 6
checkbox input "false"
click at [240, 138] on label "Depositado" at bounding box center [236, 141] width 31 height 6
click at [218, 138] on input "Depositado" at bounding box center [215, 141] width 6 height 6
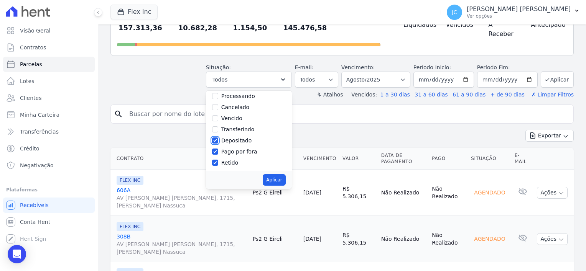
checkbox input "false"
click at [238, 149] on label "Pago por fora" at bounding box center [239, 152] width 36 height 6
click at [218, 149] on input "Pago por fora" at bounding box center [215, 152] width 6 height 6
checkbox input "false"
click at [236, 160] on label "Retido" at bounding box center [229, 163] width 17 height 6
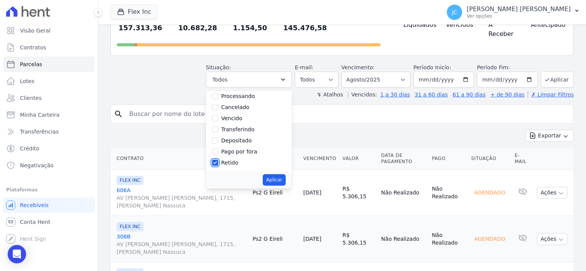
click at [218, 160] on input "Retido" at bounding box center [215, 163] width 6 height 6
checkbox input "false"
click at [281, 174] on button "Aplicar" at bounding box center [274, 179] width 23 height 11
select select "scheduled"
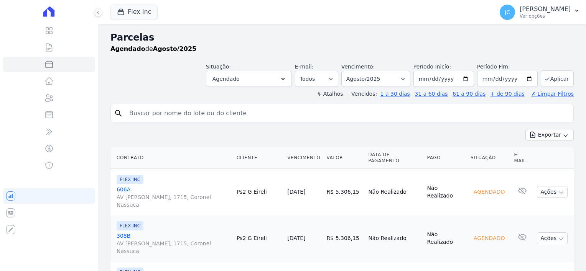
select select
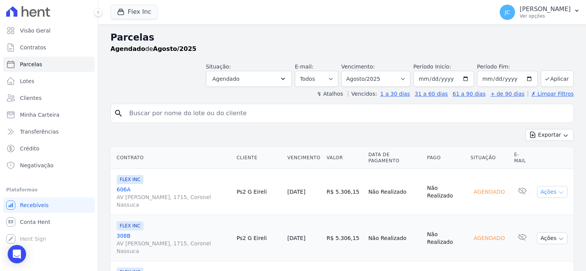
click at [545, 190] on button "Ações" at bounding box center [552, 192] width 31 height 12
click at [541, 161] on th at bounding box center [553, 158] width 40 height 22
click at [540, 135] on button "Exportar" at bounding box center [549, 135] width 48 height 12
click at [269, 80] on button "Agendado" at bounding box center [249, 79] width 86 height 16
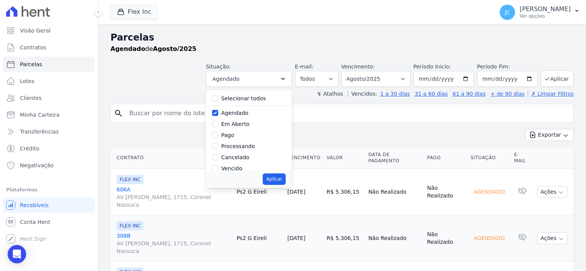
click at [251, 98] on label "Selecionar todos" at bounding box center [243, 98] width 45 height 6
click at [218, 98] on input "Selecionar todos" at bounding box center [215, 98] width 6 height 6
checkbox input "true"
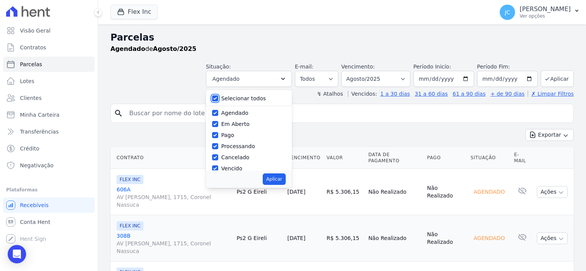
checkbox input "true"
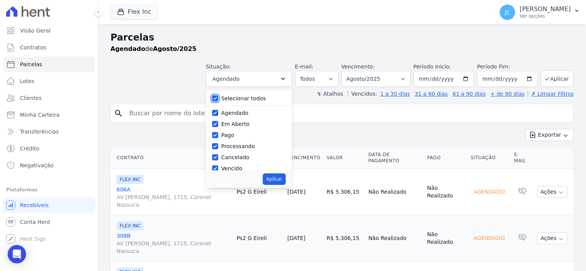
checkbox input "true"
click at [281, 181] on button "Aplicar" at bounding box center [274, 179] width 23 height 11
select select "scheduled"
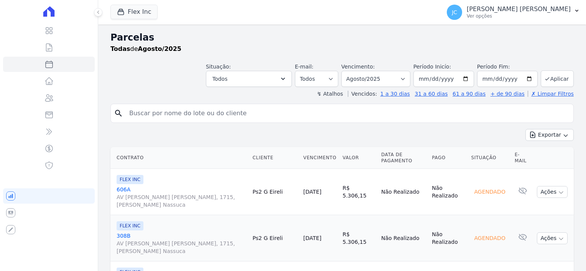
select select
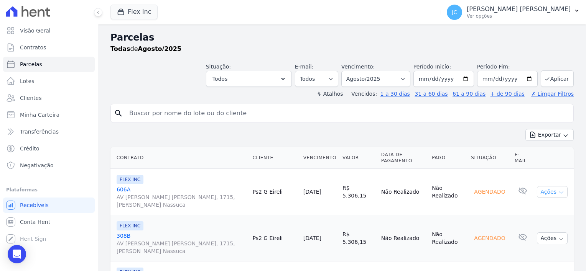
click at [550, 191] on button "Ações" at bounding box center [552, 192] width 31 height 12
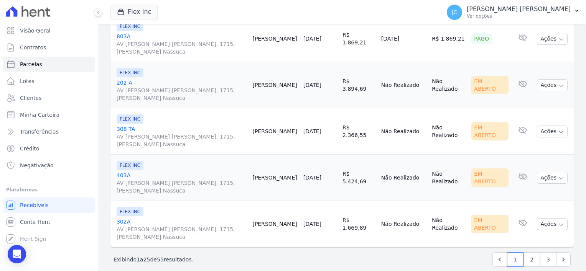
scroll to position [1080, 0]
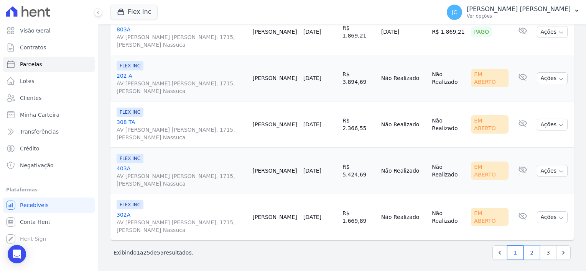
drag, startPoint x: 526, startPoint y: 251, endPoint x: 521, endPoint y: 251, distance: 5.0
click at [526, 251] on link "2" at bounding box center [531, 253] width 16 height 15
select select
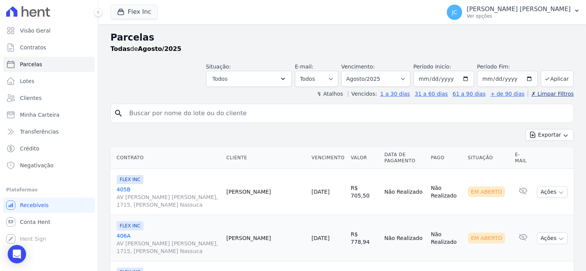
click at [558, 91] on link "✗ Limpar Filtros" at bounding box center [550, 94] width 46 height 6
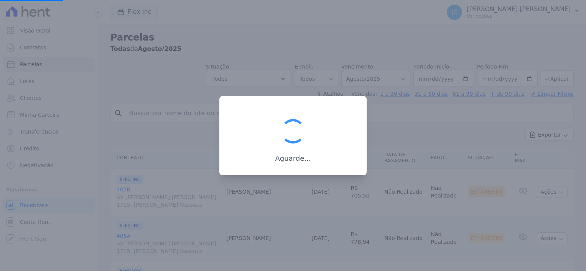
select select
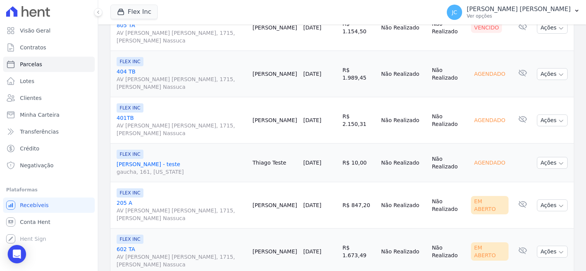
scroll to position [958, 0]
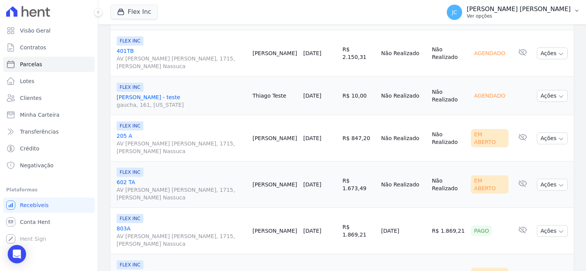
click at [518, 14] on p "Ver opções" at bounding box center [518, 16] width 104 height 6
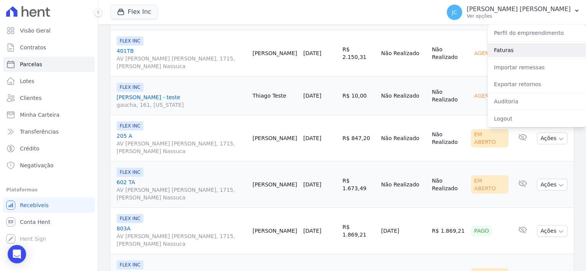
click at [509, 53] on link "Faturas" at bounding box center [536, 50] width 98 height 14
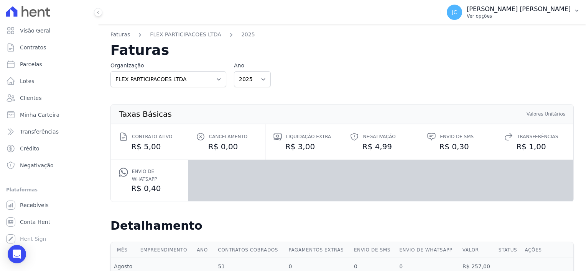
click at [511, 15] on p "Ver opções" at bounding box center [518, 16] width 104 height 6
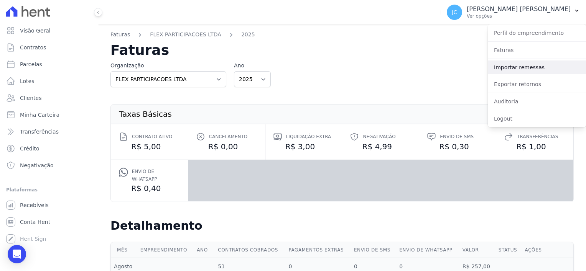
click at [513, 68] on link "Importar remessas" at bounding box center [536, 68] width 98 height 14
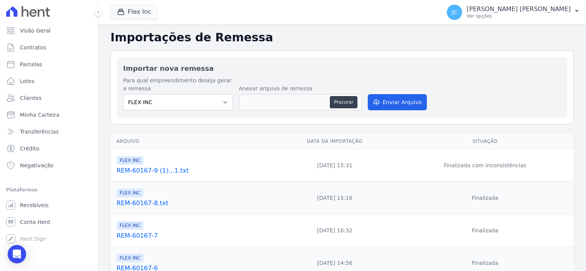
click at [131, 171] on link "REM-60167-9 (1)...1.txt" at bounding box center [193, 170] width 153 height 9
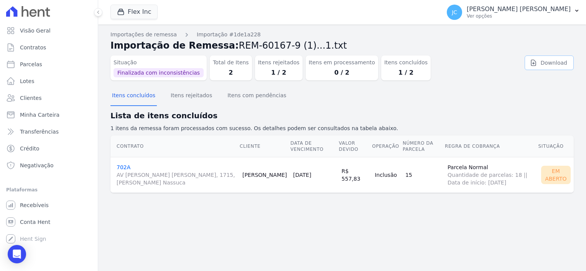
click at [553, 65] on link "Download" at bounding box center [548, 63] width 49 height 15
click at [257, 231] on div "Importações de remessa Importação #1de1a228 Importação de Remessa: REM-60167-9 …" at bounding box center [341, 148] width 487 height 247
click at [195, 94] on button "Itens rejeitados" at bounding box center [191, 96] width 44 height 20
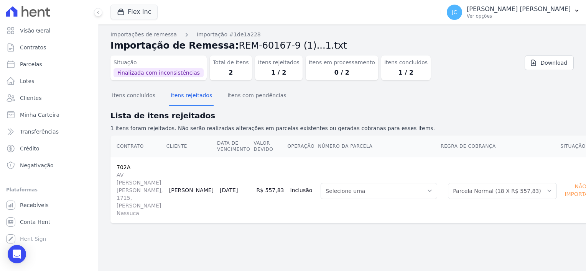
click at [308, 74] on dd "0 / 2" at bounding box center [341, 72] width 66 height 9
click at [384, 71] on dd "1 / 2" at bounding box center [405, 72] width 43 height 9
click at [384, 80] on div "Itens concluídos 1 / 2" at bounding box center [405, 68] width 49 height 25
click at [140, 100] on button "Itens concluídos" at bounding box center [133, 96] width 46 height 20
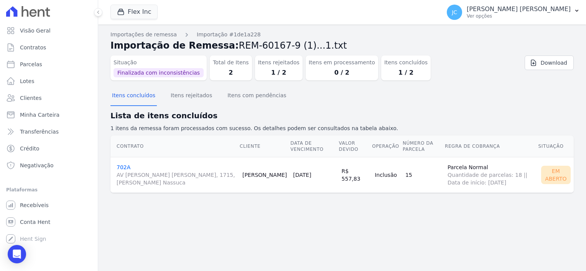
click at [126, 166] on link "702A AV [PERSON_NAME] [PERSON_NAME], 1715, [PERSON_NAME] [PERSON_NAME]" at bounding box center [177, 175] width 120 height 22
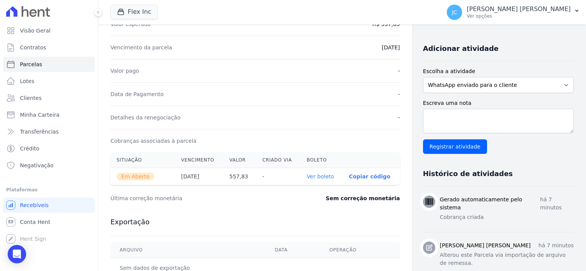
scroll to position [135, 0]
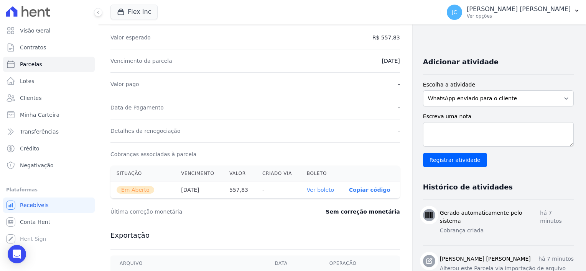
click at [315, 189] on link "Ver boleto" at bounding box center [320, 190] width 27 height 6
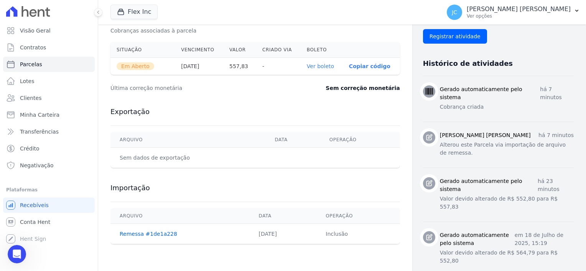
scroll to position [289, 0]
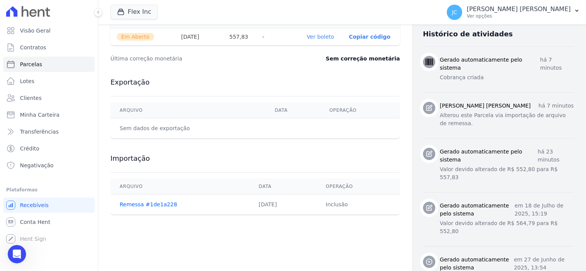
click at [242, 90] on div "Exportação [GEOGRAPHIC_DATA] Data Operação Sem dados de exportação" at bounding box center [254, 108] width 289 height 76
click at [28, 66] on span "Parcelas" at bounding box center [31, 65] width 22 height 8
select select
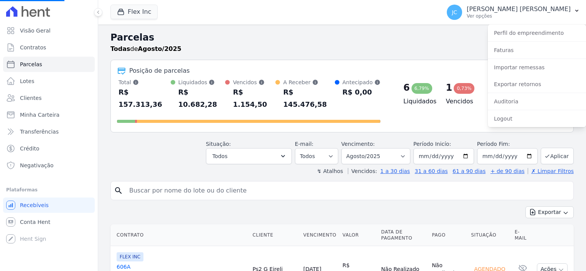
select select
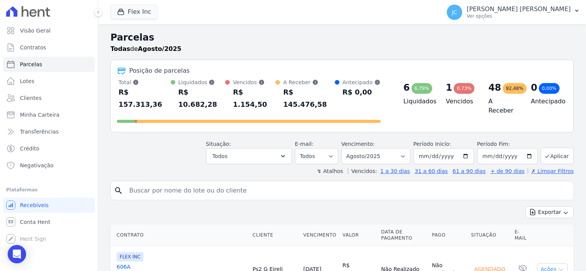
click at [540, 264] on button "Ações" at bounding box center [552, 270] width 31 height 12
click at [138, 253] on span "FLEX INC" at bounding box center [130, 257] width 27 height 9
click at [120, 263] on link "606A AV LOURIVAL LUIZ DA CUNHA, 1715, Coronel Nassuca" at bounding box center [182, 274] width 130 height 23
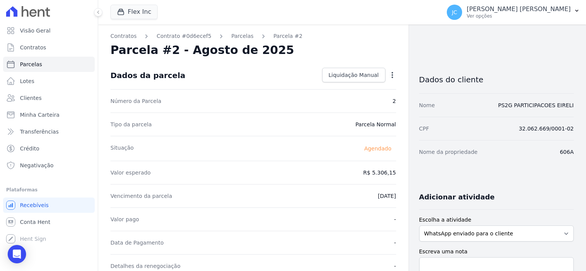
click at [390, 75] on icon "button" at bounding box center [392, 75] width 8 height 8
click at [428, 56] on div "Contratos Contrato #0d6ecef5 Parcelas Parcela #2 Parcela #2 - Agosto de 2025 Da…" at bounding box center [335, 271] width 475 height 493
click at [48, 48] on link "Contratos" at bounding box center [49, 47] width 92 height 15
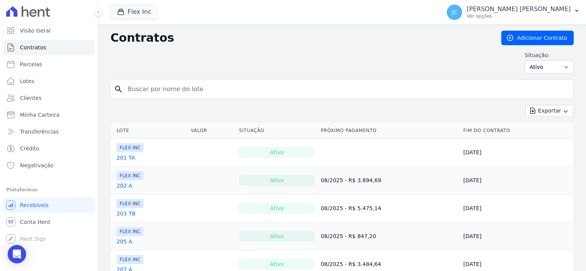
scroll to position [38, 0]
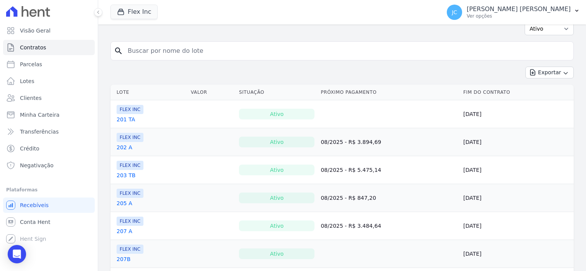
click at [117, 139] on span "FLEX INC" at bounding box center [130, 137] width 27 height 9
click at [121, 148] on link "202 A" at bounding box center [125, 148] width 16 height 8
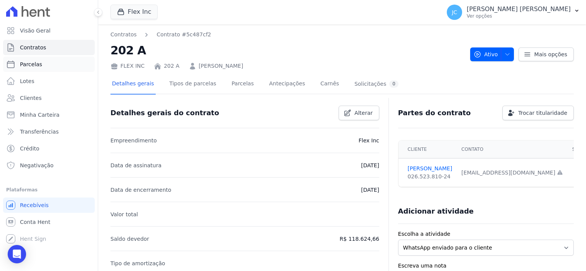
click at [26, 62] on span "Parcelas" at bounding box center [31, 65] width 22 height 8
select select
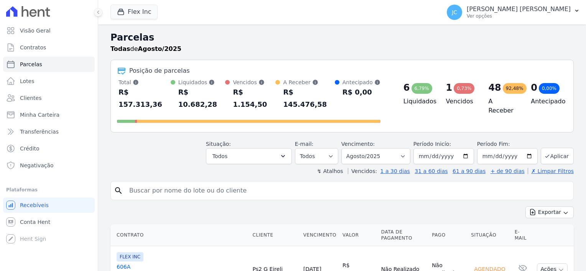
select select
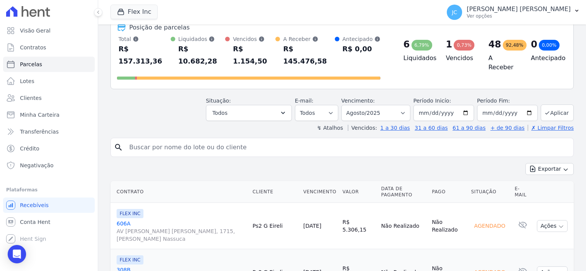
scroll to position [115, 0]
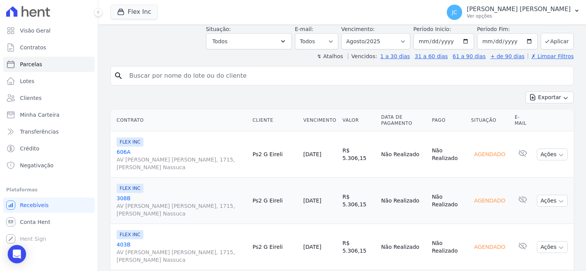
click at [124, 195] on link "308B AV LOURIVAL LUIZ DA CUNHA, 1715, Coronel Nassuca" at bounding box center [182, 206] width 130 height 23
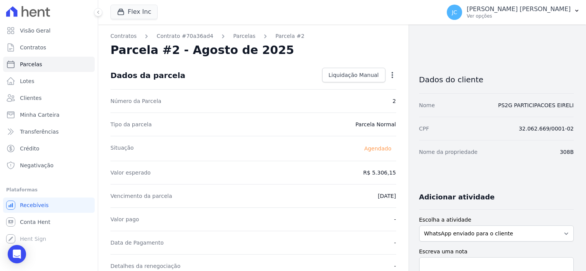
click at [391, 75] on icon "button" at bounding box center [392, 75] width 2 height 6
click at [389, 75] on icon "button" at bounding box center [392, 75] width 8 height 8
click at [33, 65] on span "Parcelas" at bounding box center [31, 65] width 22 height 8
select select
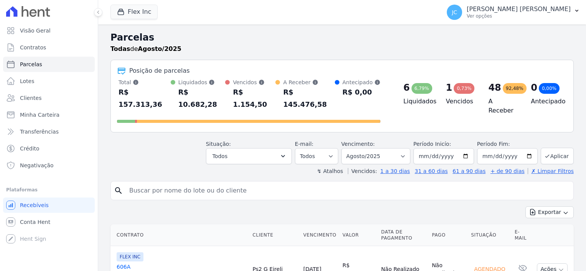
select select
click at [40, 30] on span "Visão Geral" at bounding box center [35, 31] width 31 height 8
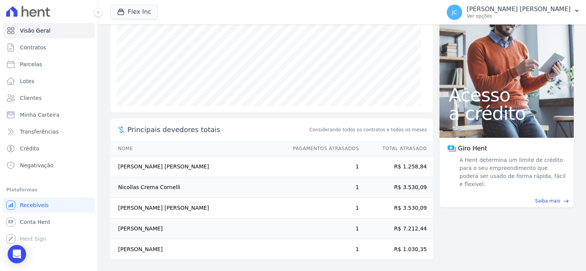
scroll to position [120, 0]
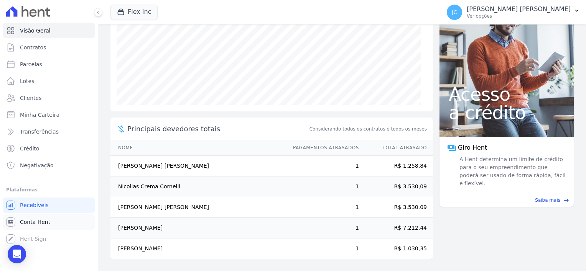
click at [30, 224] on span "Conta Hent" at bounding box center [35, 222] width 30 height 8
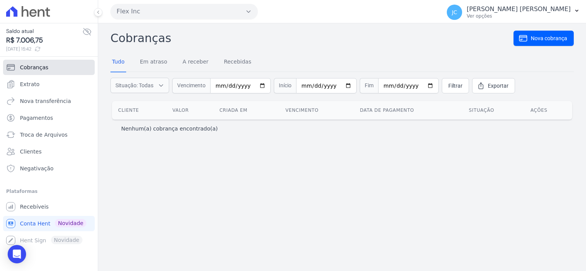
click at [29, 67] on span "Cobranças" at bounding box center [34, 68] width 28 height 8
click at [26, 69] on span "Cobranças" at bounding box center [34, 68] width 28 height 8
click at [173, 215] on div "Cobranças Nova cobrança Tudo Em atraso A receber Recebidas Situação: Todas Em a…" at bounding box center [341, 147] width 487 height 248
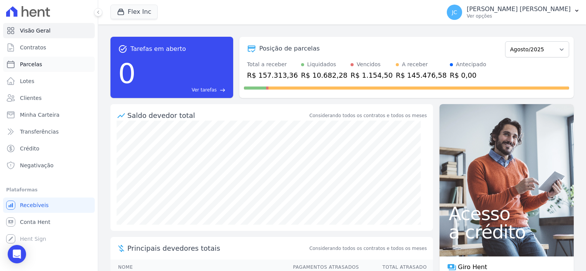
click at [32, 67] on span "Parcelas" at bounding box center [31, 65] width 22 height 8
select select
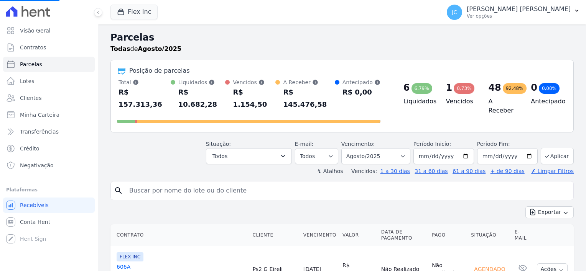
select select
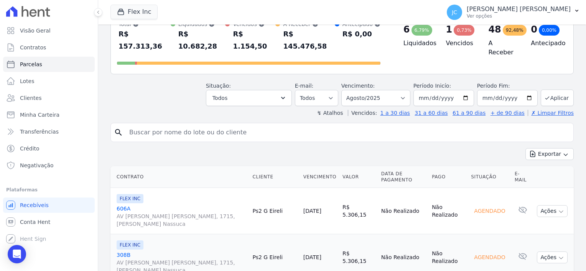
scroll to position [77, 0]
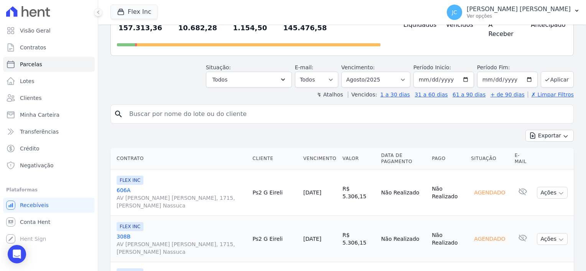
click at [118, 187] on link "606A AV LOURIVAL LUIZ DA CUNHA, 1715, Coronel Nassuca" at bounding box center [182, 198] width 130 height 23
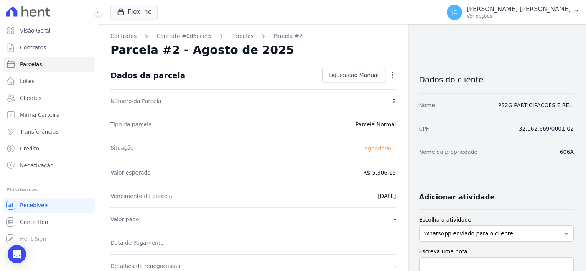
click at [388, 76] on icon "button" at bounding box center [392, 75] width 8 height 8
click at [386, 77] on div "Alterar Antecipar" at bounding box center [358, 92] width 67 height 31
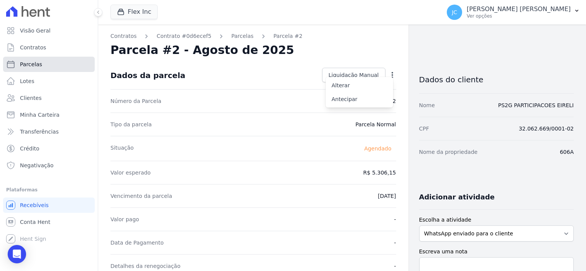
click at [26, 69] on link "Parcelas" at bounding box center [49, 64] width 92 height 15
select select
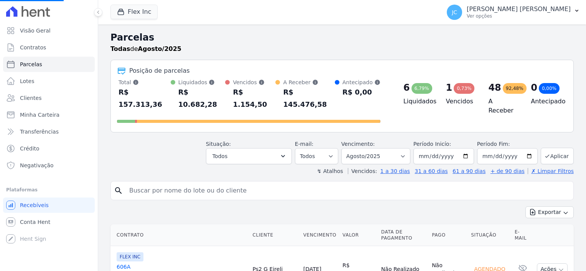
select select
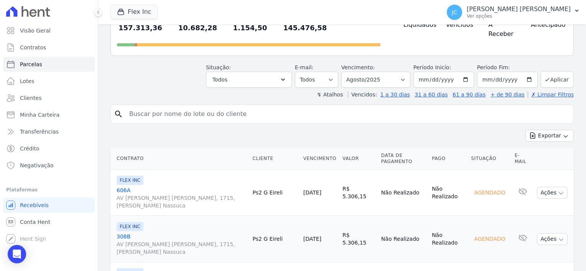
scroll to position [115, 0]
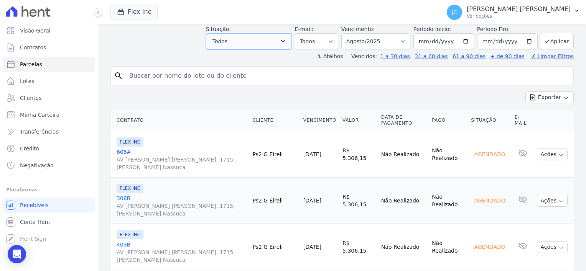
click at [239, 33] on button "Todos" at bounding box center [249, 41] width 86 height 16
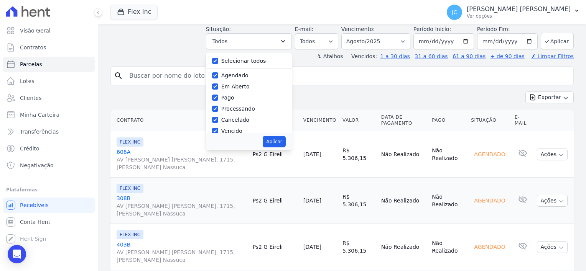
click at [240, 84] on label "Em Aberto" at bounding box center [235, 87] width 28 height 6
click at [218, 84] on input "Em Aberto" at bounding box center [215, 87] width 6 height 6
checkbox input "false"
click at [239, 72] on label "Agendado" at bounding box center [234, 75] width 27 height 6
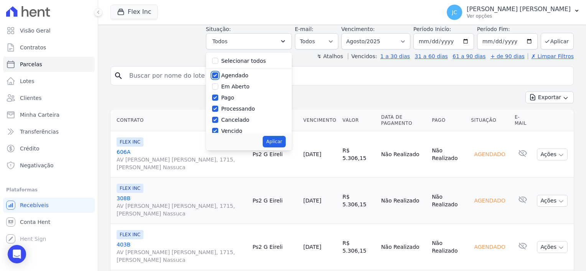
click at [218, 72] on input "Agendado" at bounding box center [215, 75] width 6 height 6
checkbox input "false"
click at [229, 92] on div "Pago" at bounding box center [249, 97] width 74 height 11
click at [228, 95] on label "Pago" at bounding box center [227, 98] width 13 height 6
click at [218, 95] on input "Pago" at bounding box center [215, 98] width 6 height 6
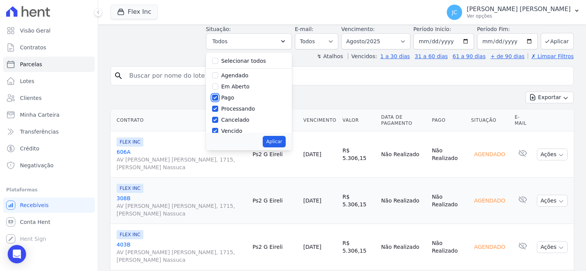
checkbox input "false"
click at [230, 106] on label "Processando" at bounding box center [238, 109] width 34 height 6
click at [218, 106] on input "Processando" at bounding box center [215, 109] width 6 height 6
checkbox input "false"
click at [234, 117] on label "Cancelado" at bounding box center [235, 120] width 28 height 6
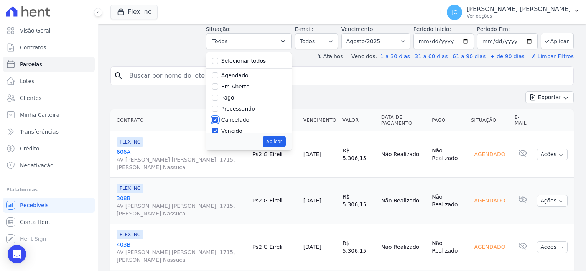
click at [218, 117] on input "Cancelado" at bounding box center [215, 120] width 6 height 6
checkbox input "false"
click at [233, 128] on label "Vencido" at bounding box center [231, 131] width 21 height 6
click at [218, 128] on input "Vencido" at bounding box center [215, 131] width 6 height 6
checkbox input "false"
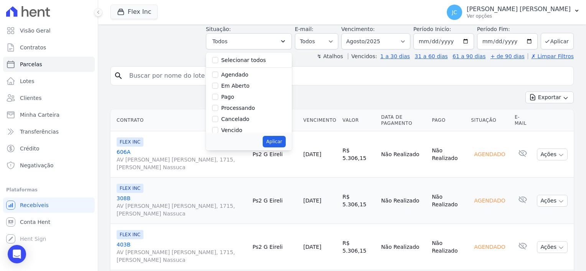
scroll to position [51, 0]
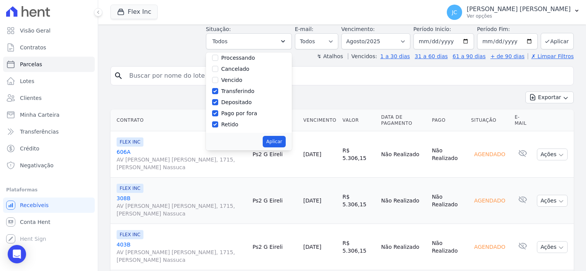
click at [238, 88] on label "Transferindo" at bounding box center [237, 91] width 33 height 6
click at [218, 88] on input "Transferindo" at bounding box center [215, 91] width 6 height 6
checkbox input "false"
click at [238, 99] on label "Depositado" at bounding box center [236, 102] width 31 height 6
click at [218, 99] on input "Depositado" at bounding box center [215, 102] width 6 height 6
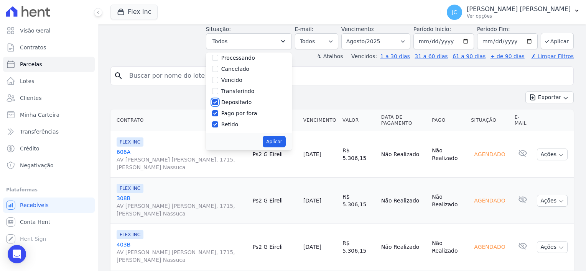
checkbox input "false"
click at [235, 108] on div "Pago por fora" at bounding box center [249, 113] width 74 height 11
click at [237, 110] on label "Pago por fora" at bounding box center [239, 113] width 36 height 6
click at [218, 110] on input "Pago por fora" at bounding box center [215, 113] width 6 height 6
checkbox input "false"
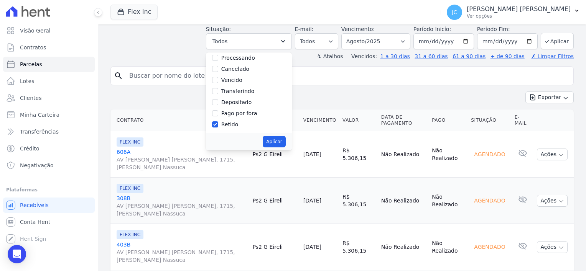
click at [236, 121] on label "Retido" at bounding box center [229, 124] width 17 height 6
click at [218, 121] on input "Retido" at bounding box center [215, 124] width 6 height 6
checkbox input "false"
click at [234, 95] on label "Pago" at bounding box center [227, 98] width 13 height 6
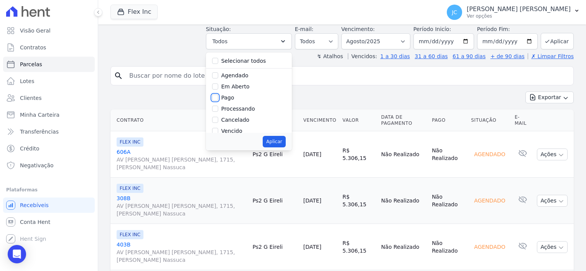
click at [218, 95] on input "Pago" at bounding box center [215, 98] width 6 height 6
checkbox input "true"
click at [282, 136] on button "Aplicar" at bounding box center [274, 141] width 23 height 11
select select "paid"
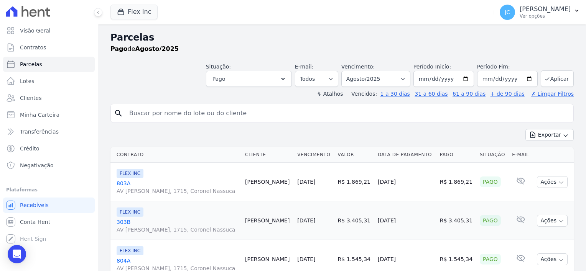
select select
click at [266, 73] on button "Pago" at bounding box center [249, 79] width 86 height 16
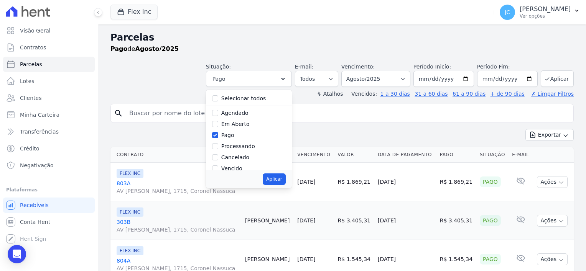
click at [234, 133] on label "Pago" at bounding box center [227, 135] width 13 height 6
click at [218, 133] on input "Pago" at bounding box center [215, 135] width 6 height 6
checkbox input "false"
click at [243, 123] on label "Em Aberto" at bounding box center [235, 124] width 28 height 6
click at [218, 123] on input "Em Aberto" at bounding box center [215, 124] width 6 height 6
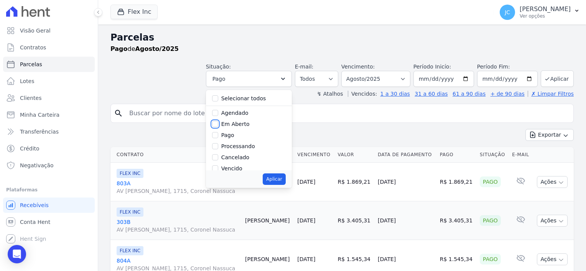
checkbox input "true"
click at [282, 184] on button "Aplicar" at bounding box center [274, 179] width 23 height 11
select select "pending"
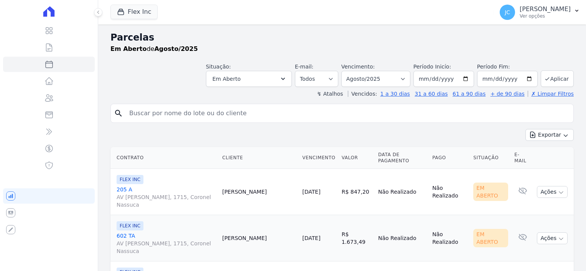
select select
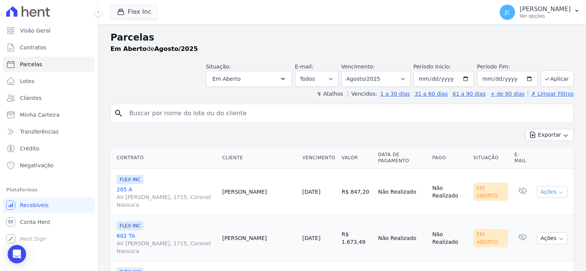
click at [558, 192] on icon "button" at bounding box center [561, 193] width 6 height 6
click at [551, 192] on button "Ações" at bounding box center [552, 192] width 31 height 12
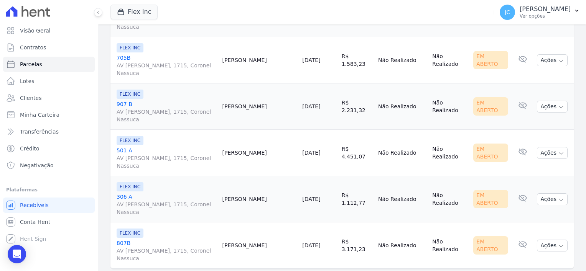
scroll to position [1088, 0]
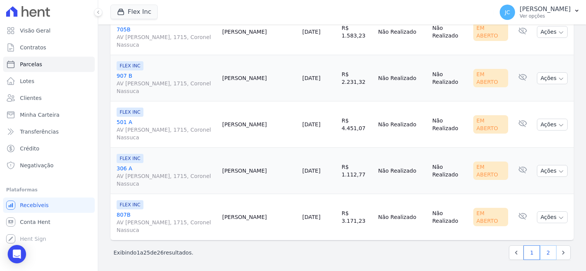
click at [540, 250] on link "2" at bounding box center [548, 253] width 16 height 15
select select
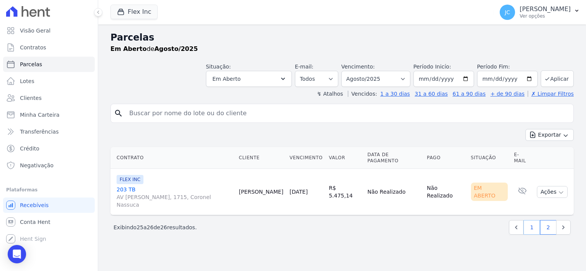
click at [534, 220] on link "1" at bounding box center [531, 227] width 16 height 15
select select
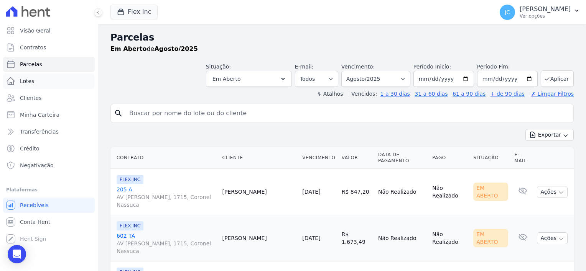
click at [30, 77] on span "Lotes" at bounding box center [27, 81] width 15 height 8
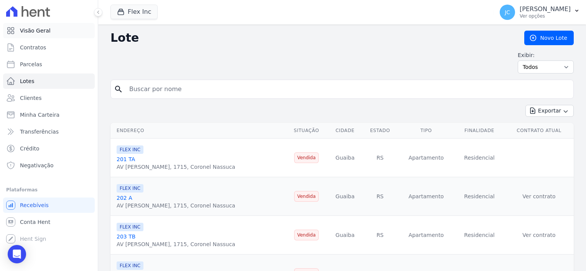
click at [15, 29] on link "Visão Geral" at bounding box center [49, 30] width 92 height 15
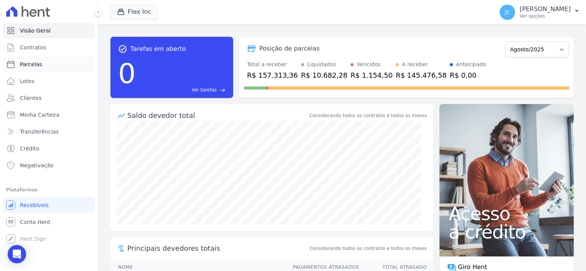
click at [36, 64] on span "Parcelas" at bounding box center [31, 65] width 22 height 8
select select
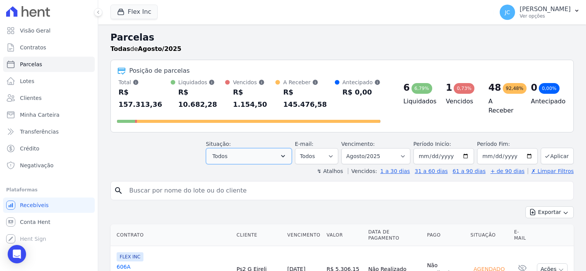
click at [223, 149] on button "Todos" at bounding box center [249, 156] width 86 height 16
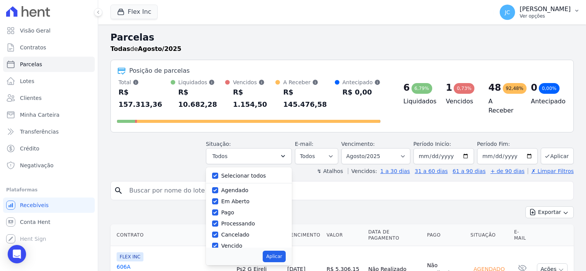
click at [519, 6] on p "[PERSON_NAME]" at bounding box center [544, 9] width 51 height 8
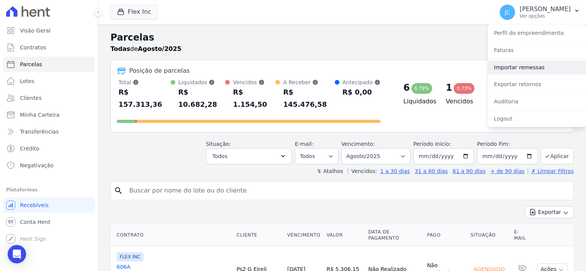
click at [520, 69] on link "Importar remessas" at bounding box center [536, 68] width 98 height 14
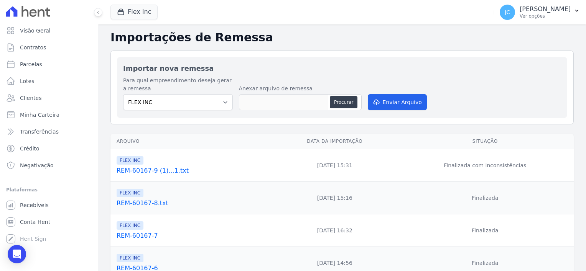
click at [144, 167] on link "REM-60167-9 (1)...1.txt" at bounding box center [193, 170] width 153 height 9
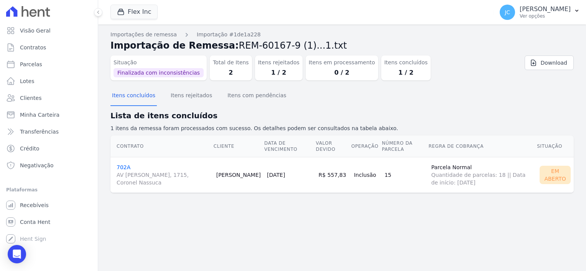
click at [122, 167] on link "702A AV [PERSON_NAME], 1715, Coronel [PERSON_NAME]" at bounding box center [164, 175] width 94 height 22
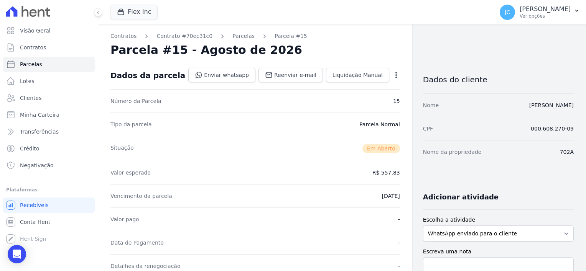
click at [389, 70] on div "Open options Alterar Cancelar Cobrança Cancelar boleto Você está prestes a canc…" at bounding box center [394, 75] width 11 height 13
click at [392, 74] on icon "button" at bounding box center [396, 75] width 8 height 8
click at [348, 97] on link "Cancelar Cobrança" at bounding box center [362, 99] width 67 height 14
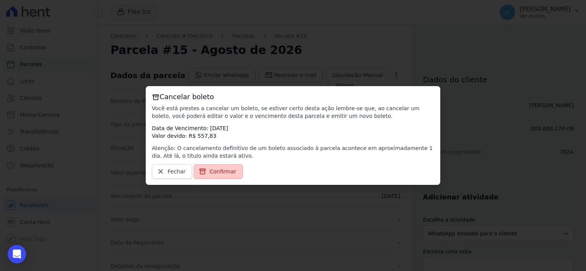
click at [224, 174] on span "Confirmar" at bounding box center [222, 172] width 27 height 8
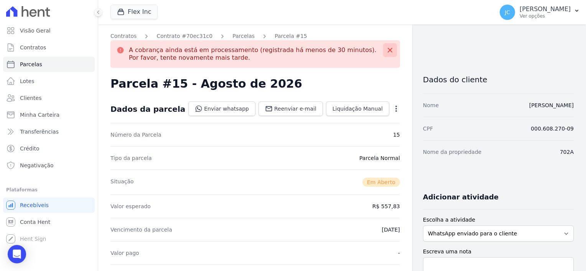
click at [386, 49] on button at bounding box center [390, 50] width 14 height 14
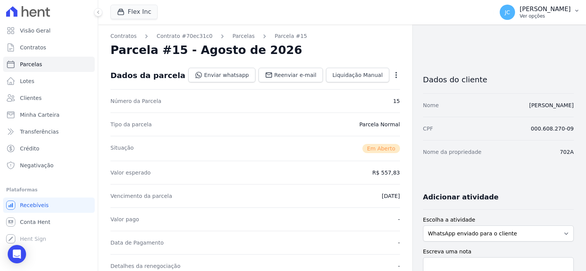
click at [567, 11] on p "[PERSON_NAME]" at bounding box center [544, 9] width 51 height 8
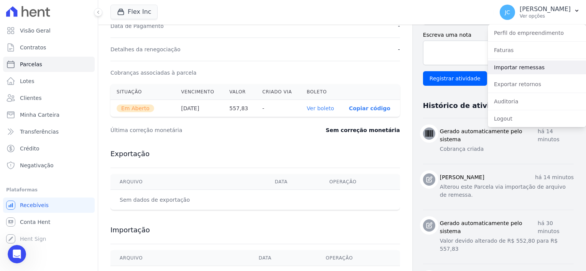
scroll to position [212, 0]
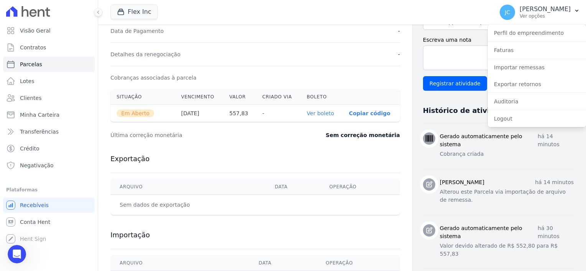
click at [464, 150] on p "Cobrança criada" at bounding box center [507, 154] width 134 height 8
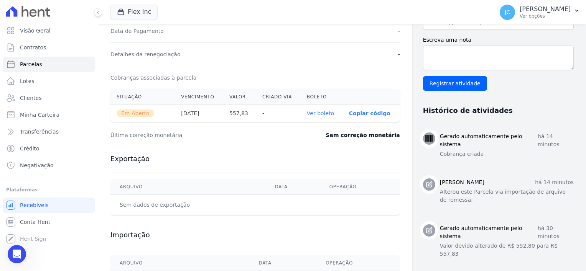
click at [440, 139] on div "Gerado automaticamente pelo sistema há 14 minutos Cobrança criada" at bounding box center [507, 146] width 134 height 27
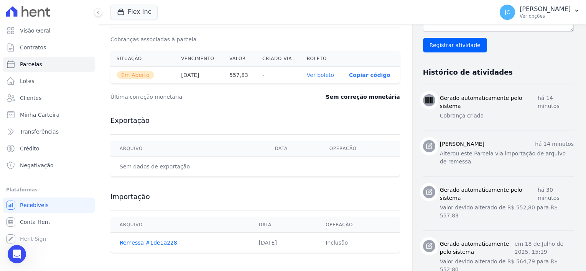
scroll to position [289, 0]
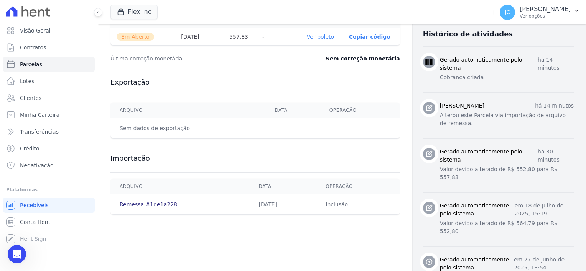
click at [139, 206] on link "Remessa #1de1a228" at bounding box center [148, 205] width 57 height 6
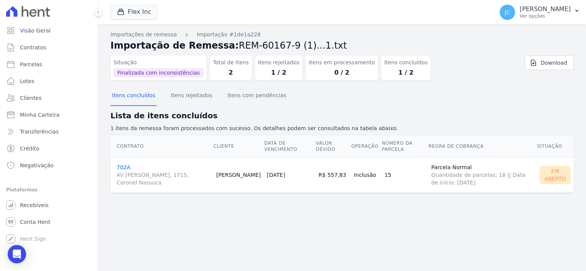
click at [116, 169] on td "702A AV [PERSON_NAME], 1715, Coronel [PERSON_NAME]" at bounding box center [161, 175] width 103 height 36
click at [118, 166] on link "702A AV [PERSON_NAME], 1715, Coronel [PERSON_NAME]" at bounding box center [164, 175] width 94 height 22
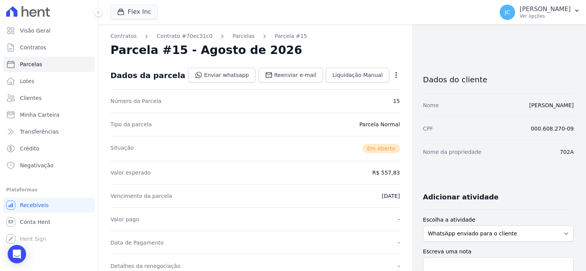
click at [389, 75] on div "Open options Alterar Cancelar Cobrança Cancelar boleto Você está prestes a canc…" at bounding box center [394, 75] width 11 height 13
click at [392, 74] on icon "button" at bounding box center [396, 75] width 8 height 8
click at [367, 97] on link "Cancelar Cobrança" at bounding box center [362, 99] width 67 height 14
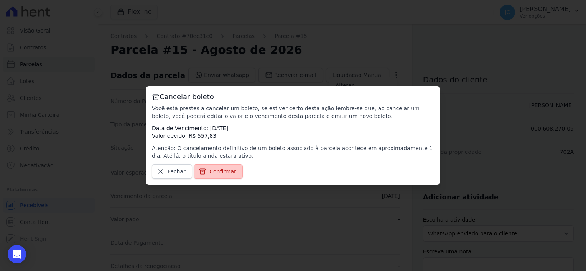
click at [217, 170] on span "Confirmar" at bounding box center [222, 172] width 27 height 8
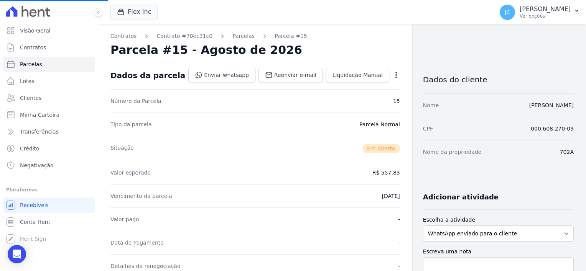
click at [395, 72] on icon "button" at bounding box center [396, 75] width 2 height 6
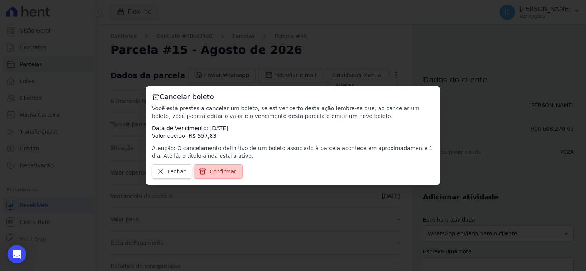
click at [205, 174] on link "Confirmar" at bounding box center [218, 171] width 49 height 15
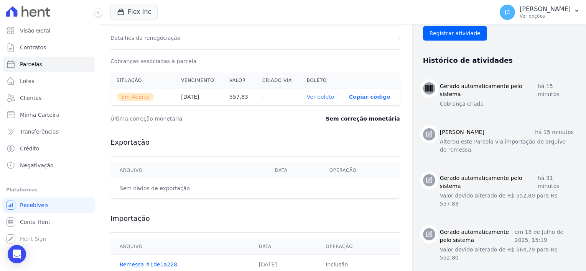
scroll to position [289, 0]
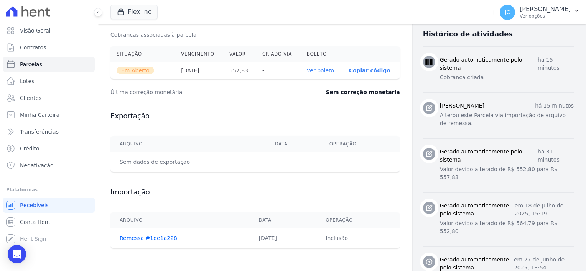
click at [137, 243] on td "Remessa #1de1a228" at bounding box center [179, 238] width 139 height 20
click at [136, 235] on link "Remessa #1de1a228" at bounding box center [148, 238] width 57 height 6
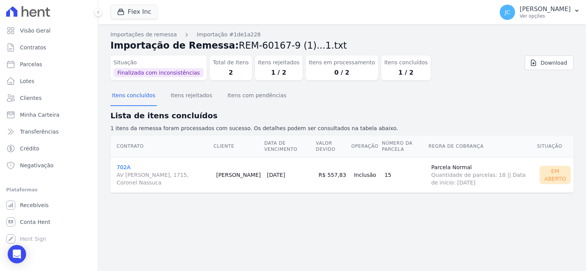
click at [547, 175] on div "Em Aberto" at bounding box center [554, 175] width 31 height 18
click at [553, 172] on div "Em Aberto" at bounding box center [554, 175] width 31 height 18
click at [127, 167] on link "702A AV [PERSON_NAME], 1715, Coronel [PERSON_NAME]" at bounding box center [164, 175] width 94 height 22
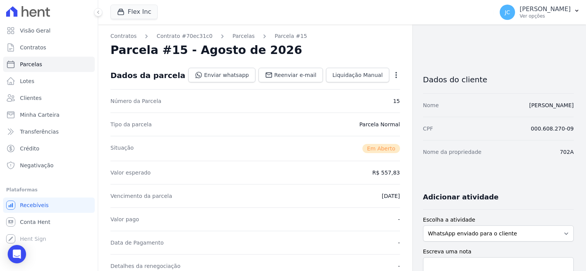
click at [392, 72] on icon "button" at bounding box center [396, 75] width 8 height 8
click at [339, 100] on link "Cancelar Cobrança" at bounding box center [362, 99] width 67 height 14
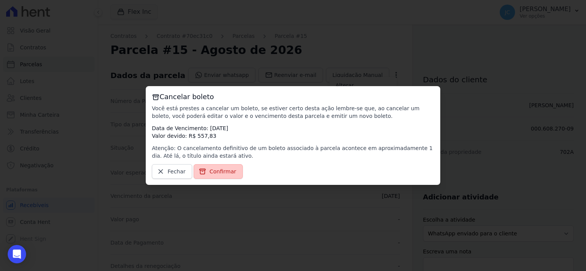
click at [228, 168] on span "Confirmar" at bounding box center [222, 172] width 27 height 8
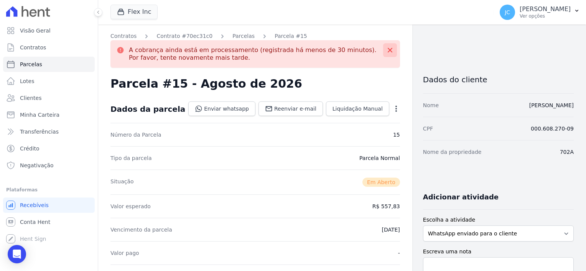
click at [387, 49] on icon at bounding box center [389, 50] width 5 height 5
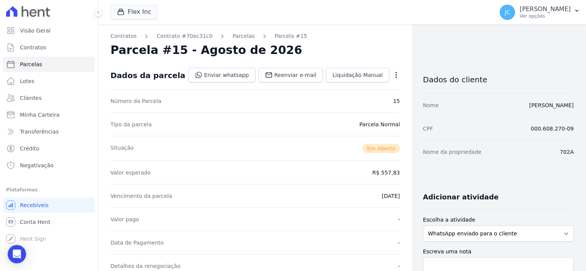
click at [522, 17] on p "Ver opções" at bounding box center [544, 16] width 51 height 6
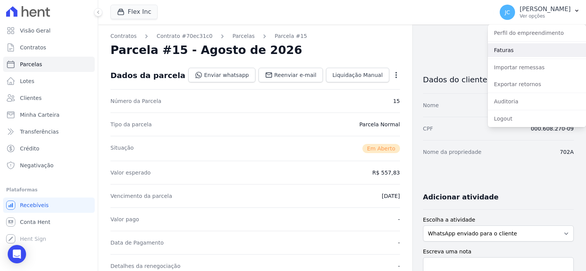
click at [509, 50] on link "Faturas" at bounding box center [536, 50] width 98 height 14
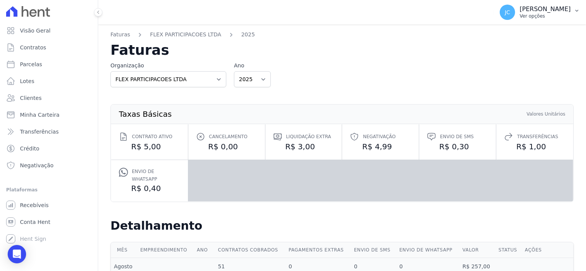
click at [519, 14] on p "Ver opções" at bounding box center [544, 16] width 51 height 6
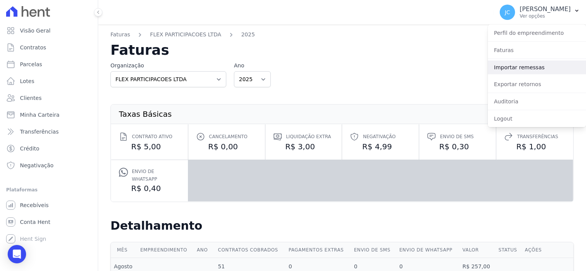
click at [518, 67] on link "Importar remessas" at bounding box center [536, 68] width 98 height 14
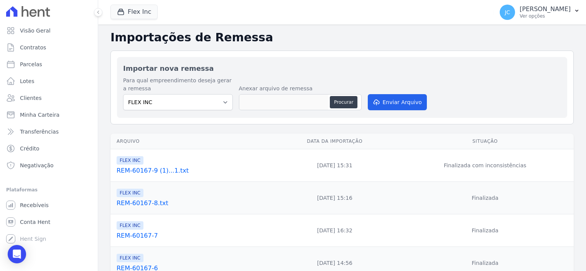
click at [134, 200] on link "REM-60167-8.txt" at bounding box center [193, 203] width 153 height 9
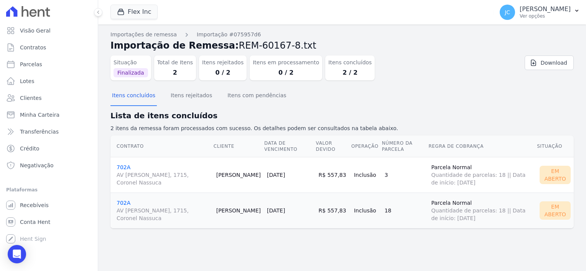
click at [121, 167] on link "702A AV [PERSON_NAME], 1715, Coronel [PERSON_NAME]" at bounding box center [164, 175] width 94 height 22
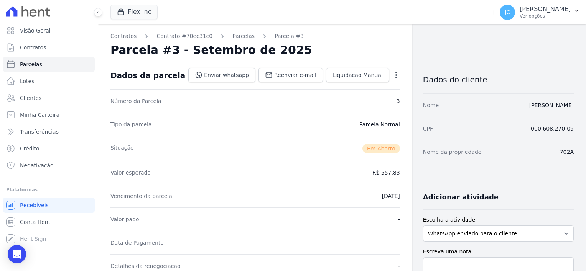
click at [392, 73] on icon "button" at bounding box center [396, 75] width 8 height 8
click at [357, 99] on link "Cancelar Cobrança" at bounding box center [362, 99] width 67 height 14
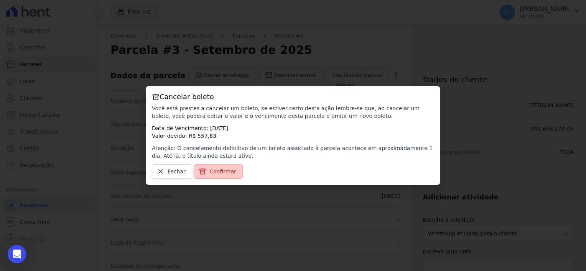
click at [213, 172] on span "Confirmar" at bounding box center [222, 172] width 27 height 8
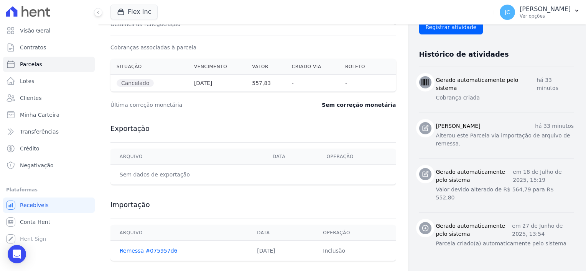
scroll to position [278, 0]
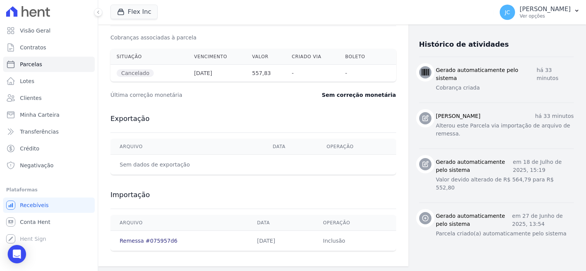
click at [136, 239] on link "Remessa #075957d6" at bounding box center [149, 241] width 58 height 6
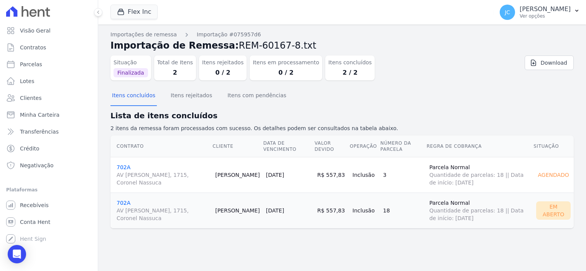
click at [125, 203] on link "702A AV [PERSON_NAME], 1715, Coronel [PERSON_NAME]" at bounding box center [163, 211] width 92 height 22
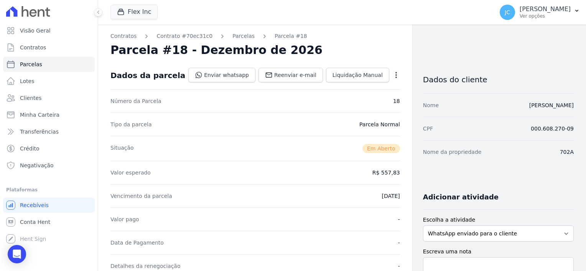
click at [392, 73] on icon "button" at bounding box center [396, 75] width 8 height 8
click at [334, 103] on link "Cancelar Cobrança" at bounding box center [362, 99] width 67 height 14
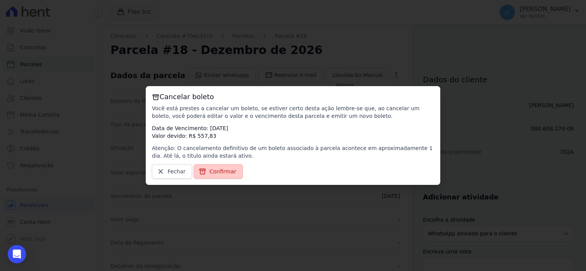
click at [223, 178] on link "Confirmar" at bounding box center [218, 171] width 49 height 15
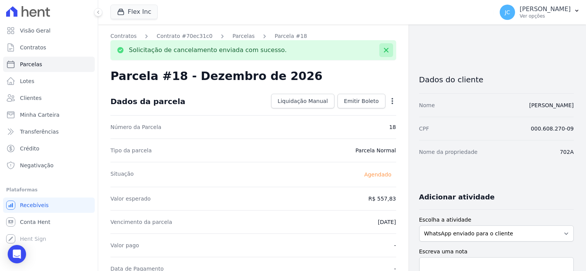
click at [385, 48] on icon at bounding box center [386, 50] width 8 height 8
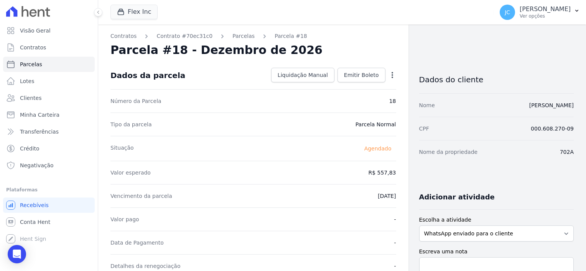
click at [388, 72] on icon "button" at bounding box center [392, 75] width 8 height 8
click at [388, 74] on icon "button" at bounding box center [392, 75] width 8 height 8
click at [25, 69] on link "Parcelas" at bounding box center [49, 64] width 92 height 15
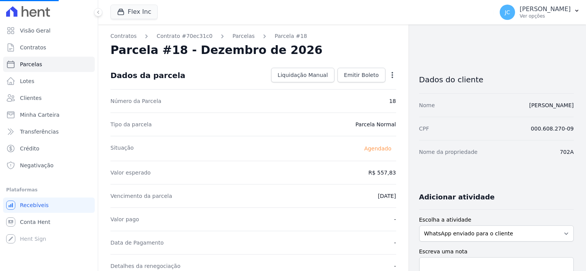
select select
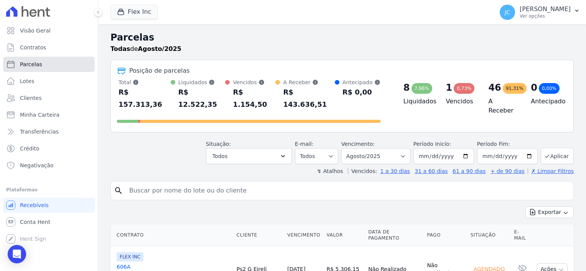
click at [26, 63] on span "Parcelas" at bounding box center [31, 65] width 22 height 8
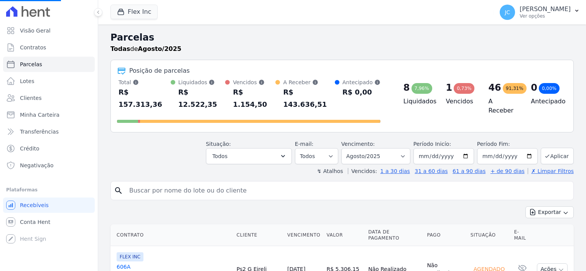
select select
click at [255, 148] on button "Todos" at bounding box center [249, 156] width 86 height 16
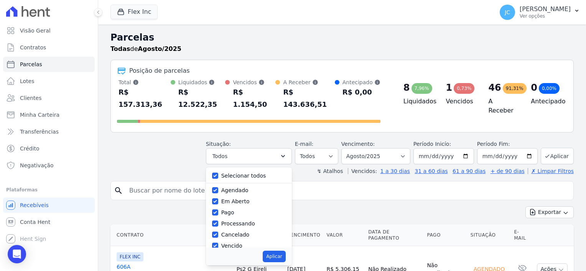
click at [233, 187] on label "Agendado" at bounding box center [234, 190] width 27 height 6
click at [218, 187] on input "Agendado" at bounding box center [215, 190] width 6 height 6
checkbox input "false"
click at [233, 210] on label "Pago" at bounding box center [227, 213] width 13 height 6
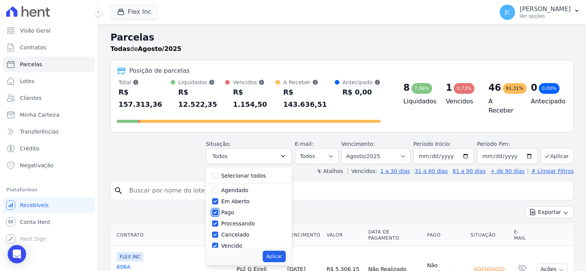
click at [218, 210] on input "Pago" at bounding box center [215, 213] width 6 height 6
checkbox input "false"
click at [235, 221] on label "Processando" at bounding box center [238, 224] width 34 height 6
click at [218, 221] on input "Processando" at bounding box center [215, 224] width 6 height 6
checkbox input "false"
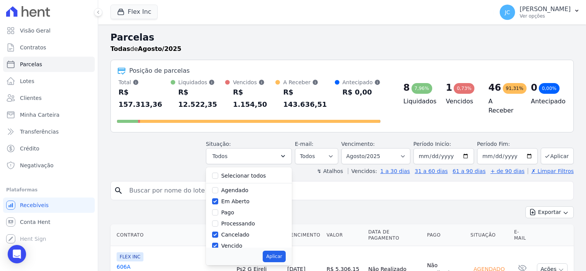
click at [235, 232] on label "Cancelado" at bounding box center [235, 235] width 28 height 6
click at [218, 232] on input "Cancelado" at bounding box center [215, 235] width 6 height 6
checkbox input "false"
click at [238, 243] on label "Vencido" at bounding box center [231, 246] width 21 height 6
click at [218, 243] on input "Vencido" at bounding box center [215, 246] width 6 height 6
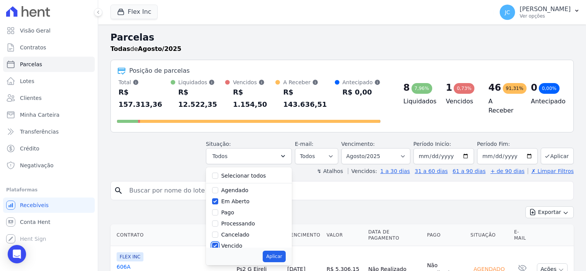
checkbox input "false"
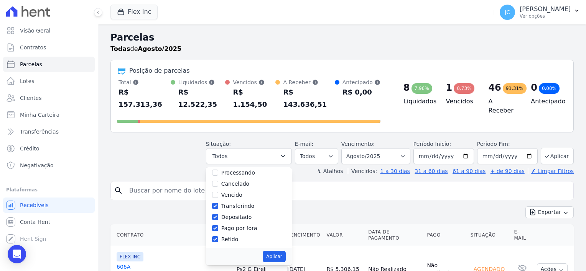
click at [242, 188] on div "Selecionar todos Agendado Em Aberto Pago Processando Cancelado Vencido Transfer…" at bounding box center [249, 207] width 86 height 80
drag, startPoint x: 242, startPoint y: 188, endPoint x: 241, endPoint y: 194, distance: 6.1
click at [241, 203] on label "Transferindo" at bounding box center [237, 206] width 33 height 6
click at [218, 203] on input "Transferindo" at bounding box center [215, 206] width 6 height 6
checkbox input "false"
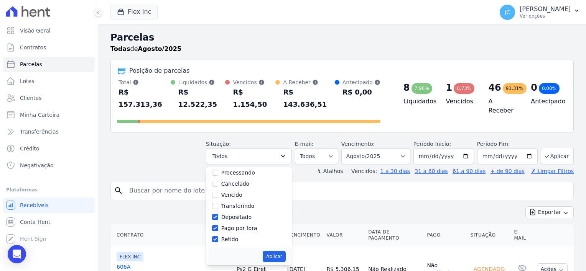
click at [234, 214] on label "Depositado" at bounding box center [236, 217] width 31 height 6
click at [218, 214] on input "Depositado" at bounding box center [215, 217] width 6 height 6
checkbox input "false"
click at [238, 225] on label "Pago por fora" at bounding box center [239, 228] width 36 height 6
click at [218, 225] on input "Pago por fora" at bounding box center [215, 228] width 6 height 6
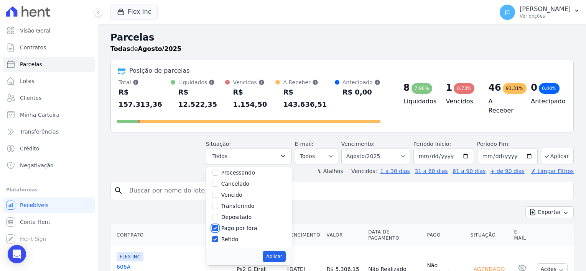
checkbox input "false"
click at [238, 236] on label "Retido" at bounding box center [229, 239] width 17 height 6
click at [218, 236] on input "Retido" at bounding box center [215, 239] width 6 height 6
checkbox input "false"
click at [285, 251] on button "Aplicar" at bounding box center [274, 256] width 23 height 11
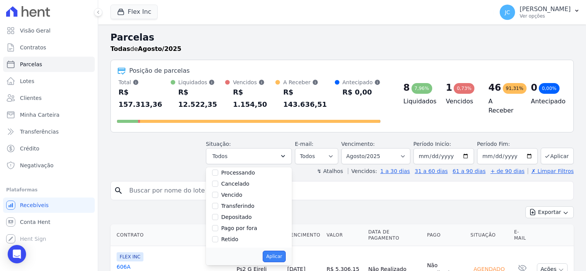
select select "pending"
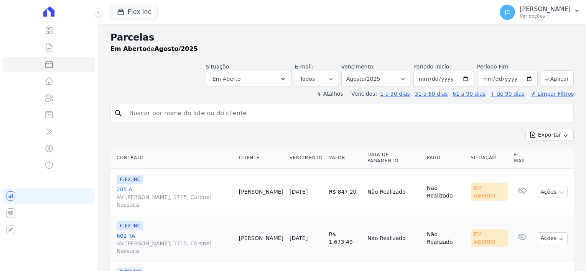
select select
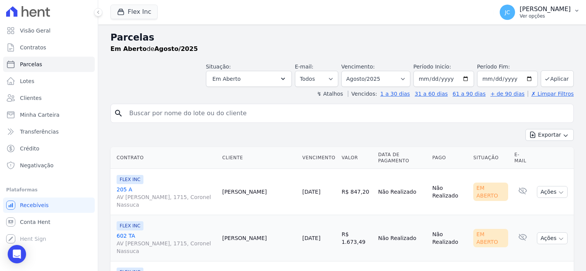
click at [521, 8] on p "[PERSON_NAME]" at bounding box center [544, 9] width 51 height 8
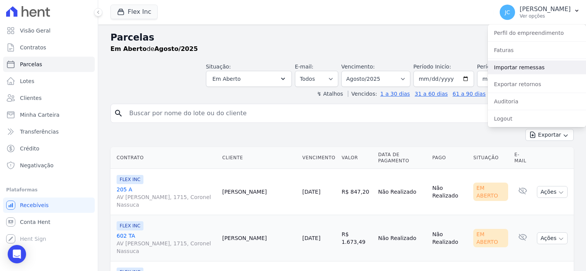
click at [499, 70] on link "Importar remessas" at bounding box center [536, 68] width 98 height 14
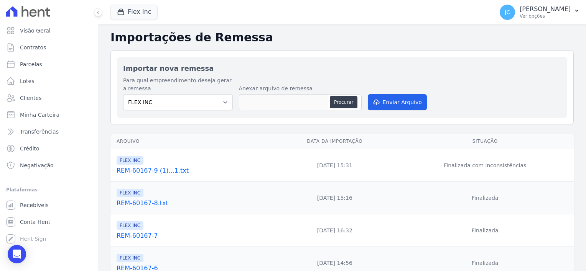
click at [136, 162] on span "FLEX INC" at bounding box center [130, 160] width 27 height 8
click at [129, 197] on span "FLEX INC" at bounding box center [130, 193] width 27 height 8
click at [129, 195] on span "FLEX INC" at bounding box center [130, 193] width 27 height 8
click at [127, 203] on link "REM-60167-8.txt" at bounding box center [193, 203] width 153 height 9
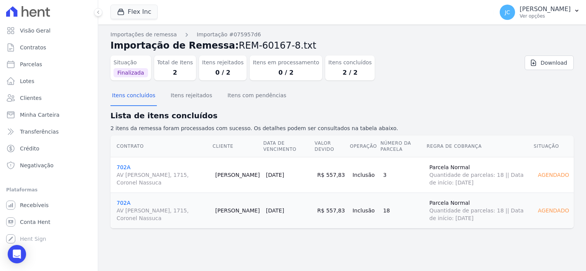
click at [125, 166] on link "702A AV [PERSON_NAME], 1715, Coronel [PERSON_NAME]" at bounding box center [163, 175] width 92 height 22
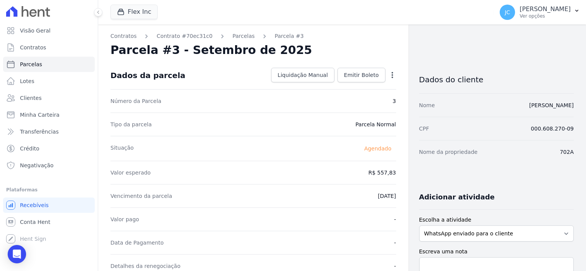
click at [391, 72] on icon "button" at bounding box center [392, 75] width 8 height 8
click at [316, 162] on div "Valor esperado R$ 557,83" at bounding box center [253, 172] width 286 height 23
click at [392, 70] on div "Contratos Contrato #70ec31c0 [GEOGRAPHIC_DATA] Parcela #3 Parcela #3 - Setembro…" at bounding box center [253, 275] width 310 height 500
drag, startPoint x: 392, startPoint y: 70, endPoint x: 392, endPoint y: 75, distance: 5.0
click at [392, 75] on div "Contratos Contrato #70ec31c0 [GEOGRAPHIC_DATA] Parcela #3 Parcela #3 - Setembro…" at bounding box center [253, 275] width 310 height 500
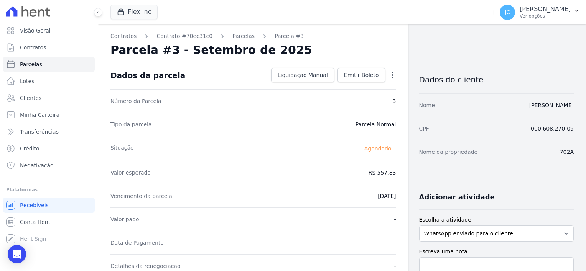
click at [390, 77] on icon "button" at bounding box center [392, 75] width 8 height 8
click at [338, 85] on link "Alterar" at bounding box center [358, 86] width 67 height 14
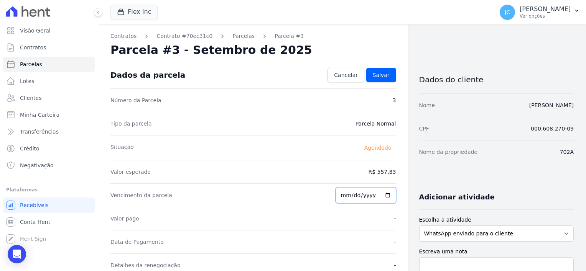
click at [373, 197] on input "[DATE]" at bounding box center [365, 195] width 61 height 16
type input "[DATE]"
click at [366, 216] on div "Valor pago -" at bounding box center [253, 218] width 286 height 23
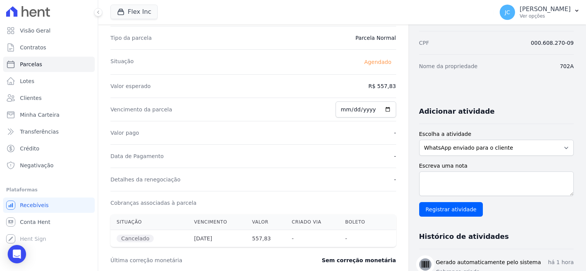
scroll to position [21, 0]
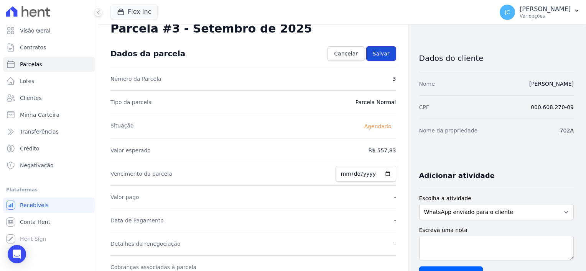
click at [377, 48] on link "Salvar" at bounding box center [381, 53] width 30 height 15
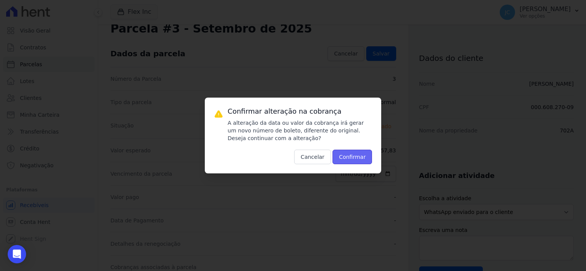
click at [359, 158] on button "Confirmar" at bounding box center [352, 157] width 40 height 15
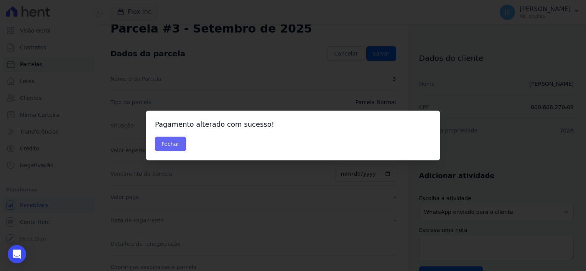
click at [170, 149] on button "Fechar" at bounding box center [170, 144] width 31 height 15
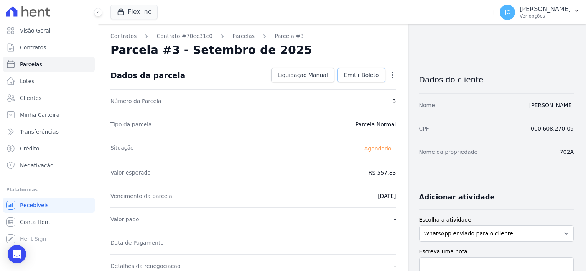
click at [369, 75] on span "Emitir Boleto" at bounding box center [361, 75] width 35 height 8
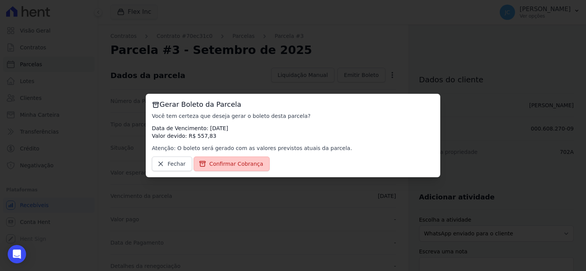
click at [213, 164] on span "Confirmar Cobrança" at bounding box center [236, 164] width 54 height 8
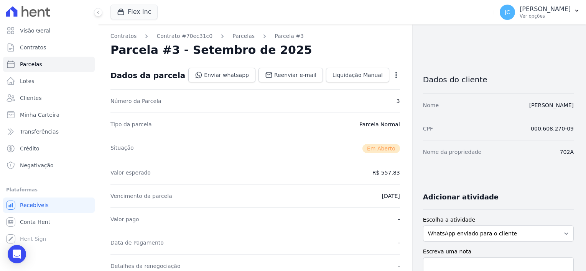
click at [392, 73] on icon "button" at bounding box center [396, 75] width 8 height 8
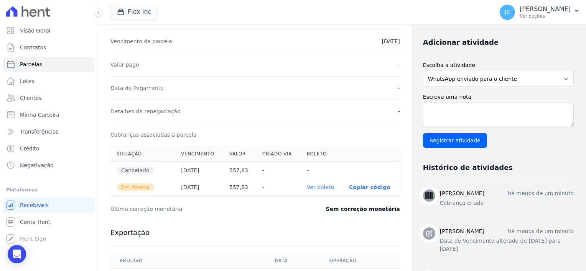
scroll to position [143, 0]
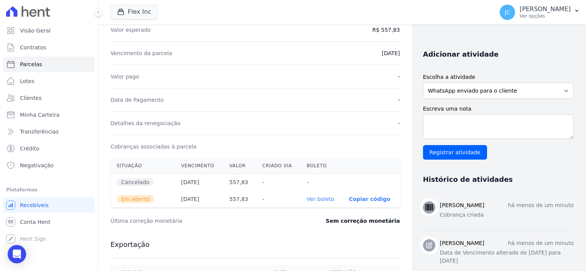
click at [317, 196] on link "Ver boleto" at bounding box center [320, 199] width 27 height 6
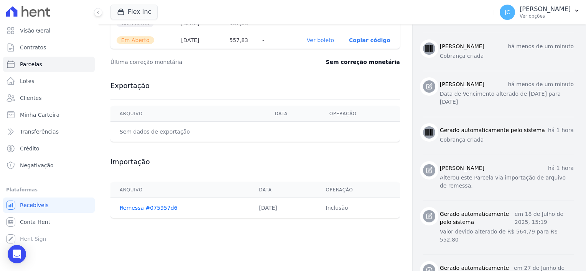
scroll to position [335, 0]
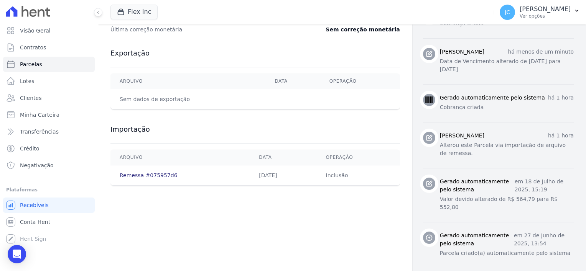
click at [137, 175] on link "Remessa #075957d6" at bounding box center [149, 175] width 58 height 6
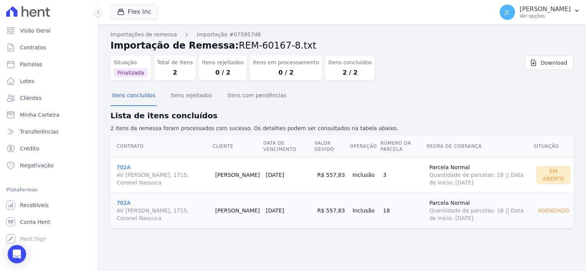
click at [115, 202] on td "702A AV [PERSON_NAME], 1715, Coronel [PERSON_NAME]" at bounding box center [161, 211] width 102 height 36
click at [122, 202] on link "702A AV [PERSON_NAME], 1715, Coronel [PERSON_NAME]" at bounding box center [163, 211] width 92 height 22
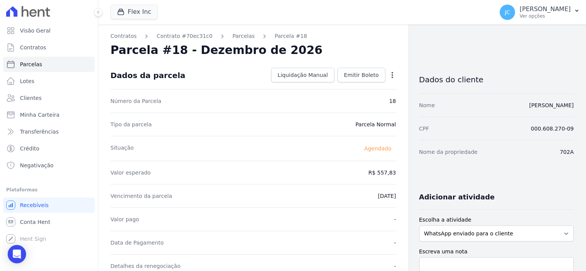
click at [392, 72] on div "Contratos Contrato #70ec31c0 [GEOGRAPHIC_DATA] Parcela #18 Parcela #18 - Dezemb…" at bounding box center [253, 275] width 310 height 500
click at [388, 75] on icon "button" at bounding box center [392, 75] width 8 height 8
click at [340, 87] on link "Alterar" at bounding box center [358, 86] width 67 height 14
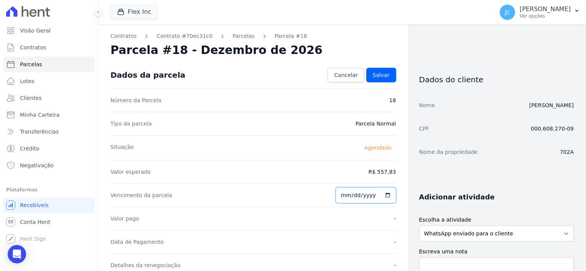
click at [368, 195] on input "[DATE]" at bounding box center [365, 195] width 61 height 16
click at [383, 193] on input "[DATE]" at bounding box center [365, 195] width 61 height 16
type input "[DATE]"
click at [385, 76] on span "Salvar" at bounding box center [380, 75] width 17 height 8
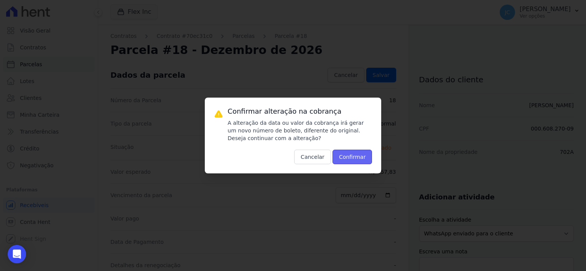
click at [358, 153] on button "Confirmar" at bounding box center [352, 157] width 40 height 15
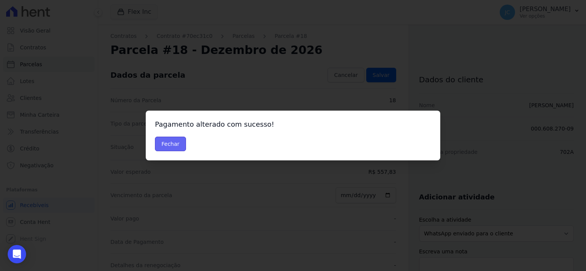
click at [172, 140] on button "Fechar" at bounding box center [170, 144] width 31 height 15
click at [176, 146] on button "Fechar" at bounding box center [170, 144] width 31 height 15
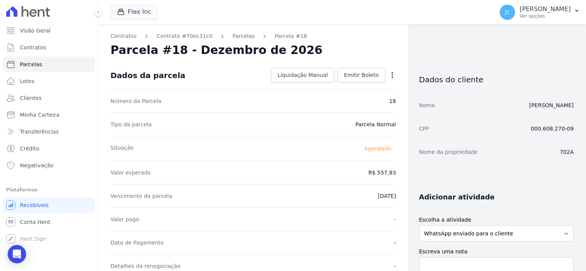
click at [389, 74] on icon "button" at bounding box center [392, 75] width 8 height 8
click at [372, 73] on span "Emitir Boleto" at bounding box center [361, 75] width 35 height 8
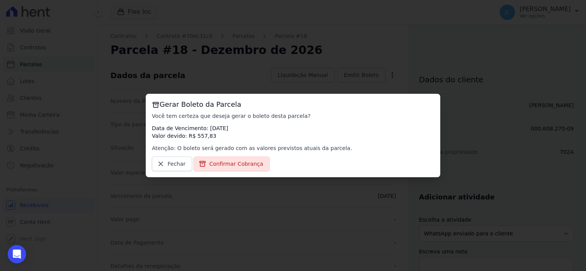
click at [408, 61] on div "Gerar Boleto da Parcela Você tem certeza que deseja gerar o boleto desta parcel…" at bounding box center [293, 135] width 586 height 271
click at [181, 164] on span "Fechar" at bounding box center [176, 164] width 18 height 8
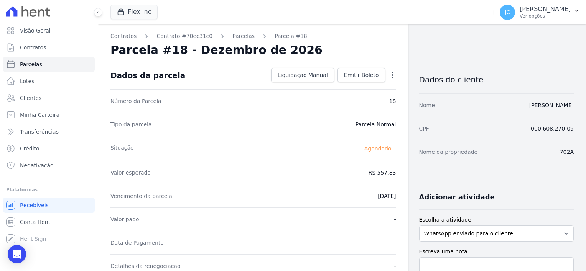
click at [388, 75] on icon "button" at bounding box center [392, 75] width 8 height 8
click at [361, 71] on link "Emitir Boleto" at bounding box center [361, 75] width 48 height 15
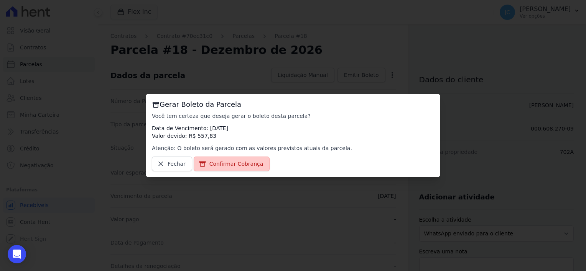
click at [221, 165] on span "Confirmar Cobrança" at bounding box center [236, 164] width 54 height 8
click at [250, 160] on span "Confirmar Cobrança" at bounding box center [236, 164] width 54 height 8
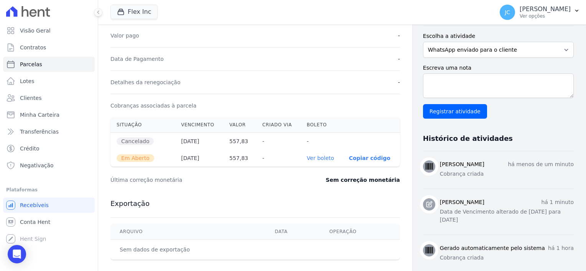
scroll to position [268, 0]
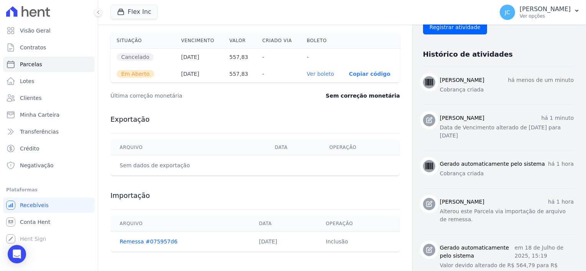
click at [314, 74] on link "Ver boleto" at bounding box center [320, 74] width 27 height 6
